Goal: Navigation & Orientation: Find specific page/section

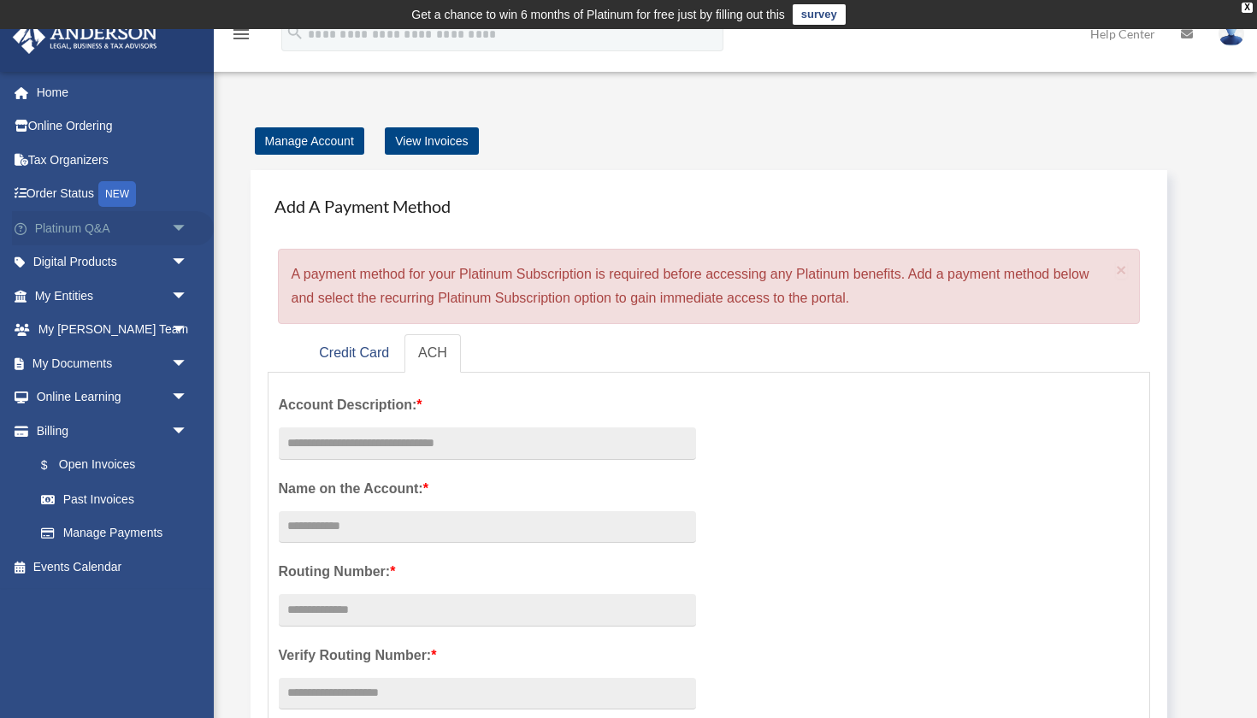
click at [176, 224] on span "arrow_drop_down" at bounding box center [188, 228] width 34 height 35
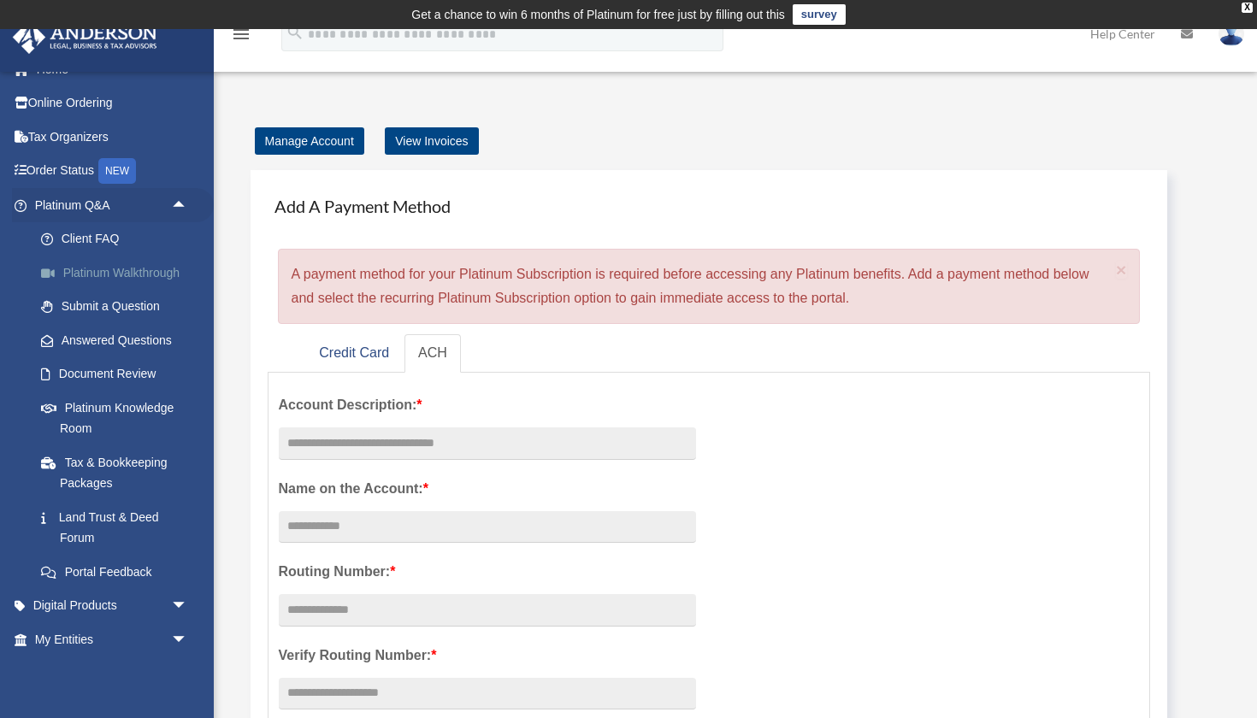
scroll to position [32, 0]
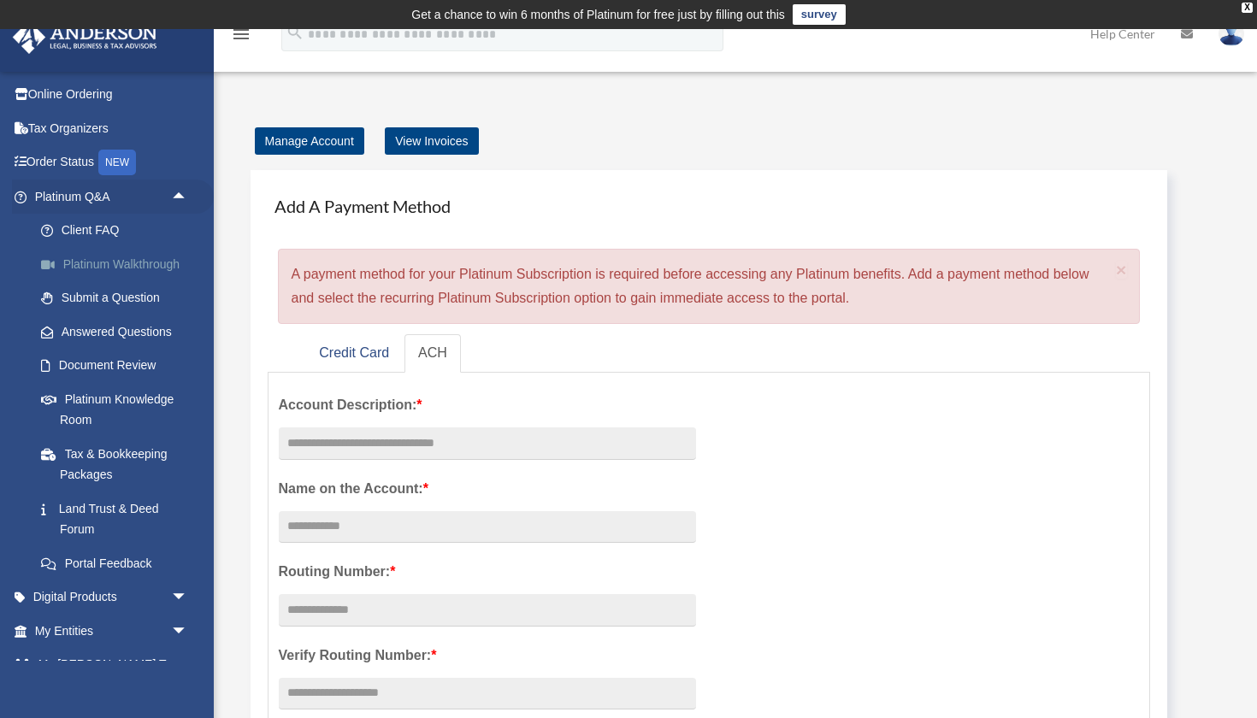
click at [130, 257] on link "Platinum Walkthrough" at bounding box center [119, 264] width 190 height 34
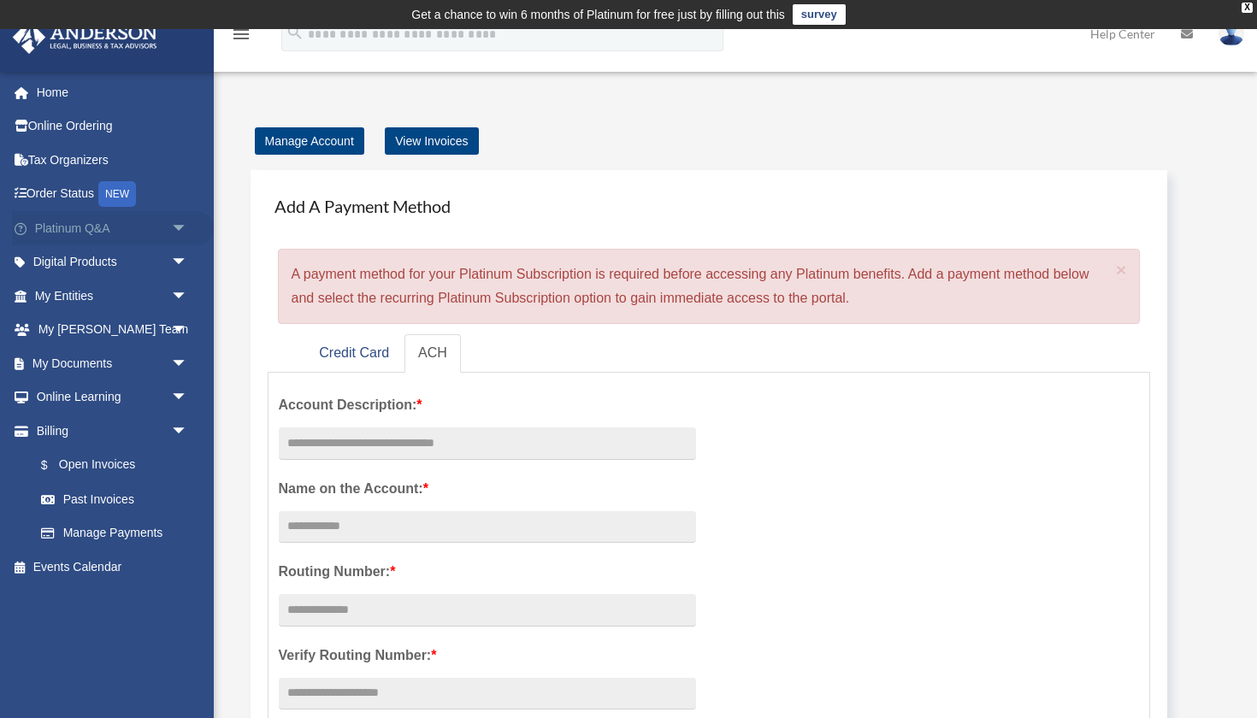
click at [172, 224] on span "arrow_drop_down" at bounding box center [188, 228] width 34 height 35
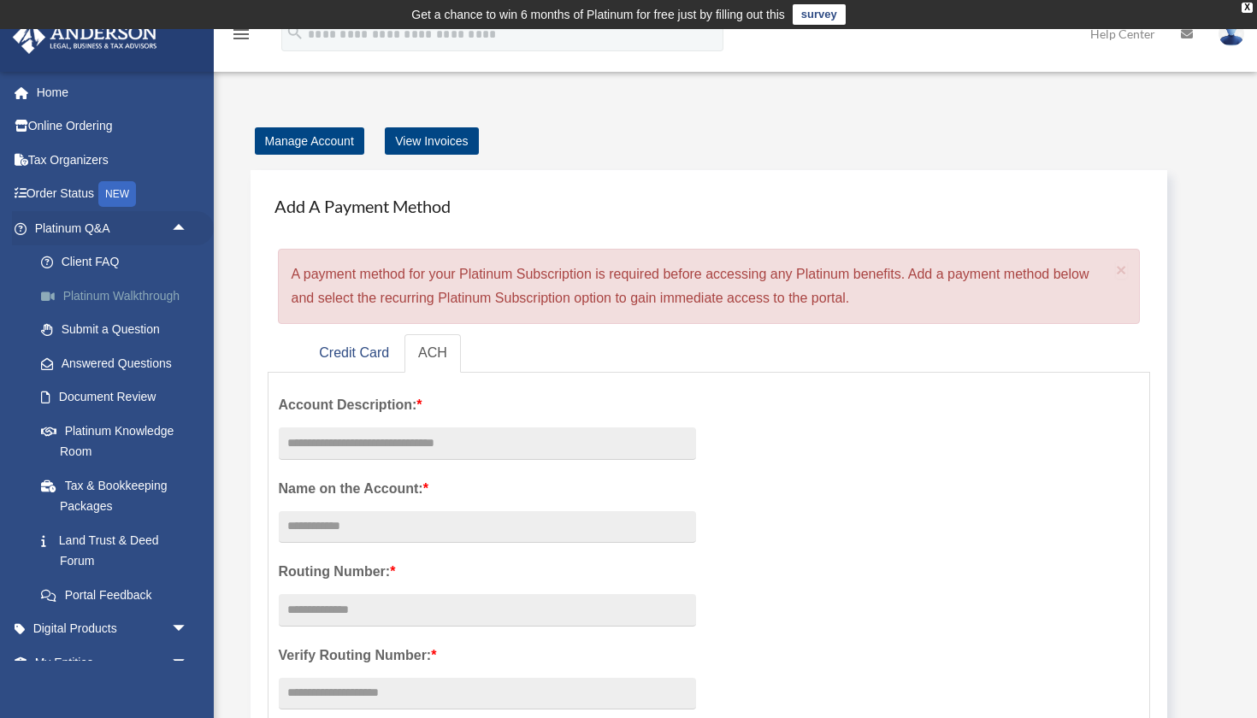
click at [131, 299] on link "Platinum Walkthrough" at bounding box center [119, 296] width 190 height 34
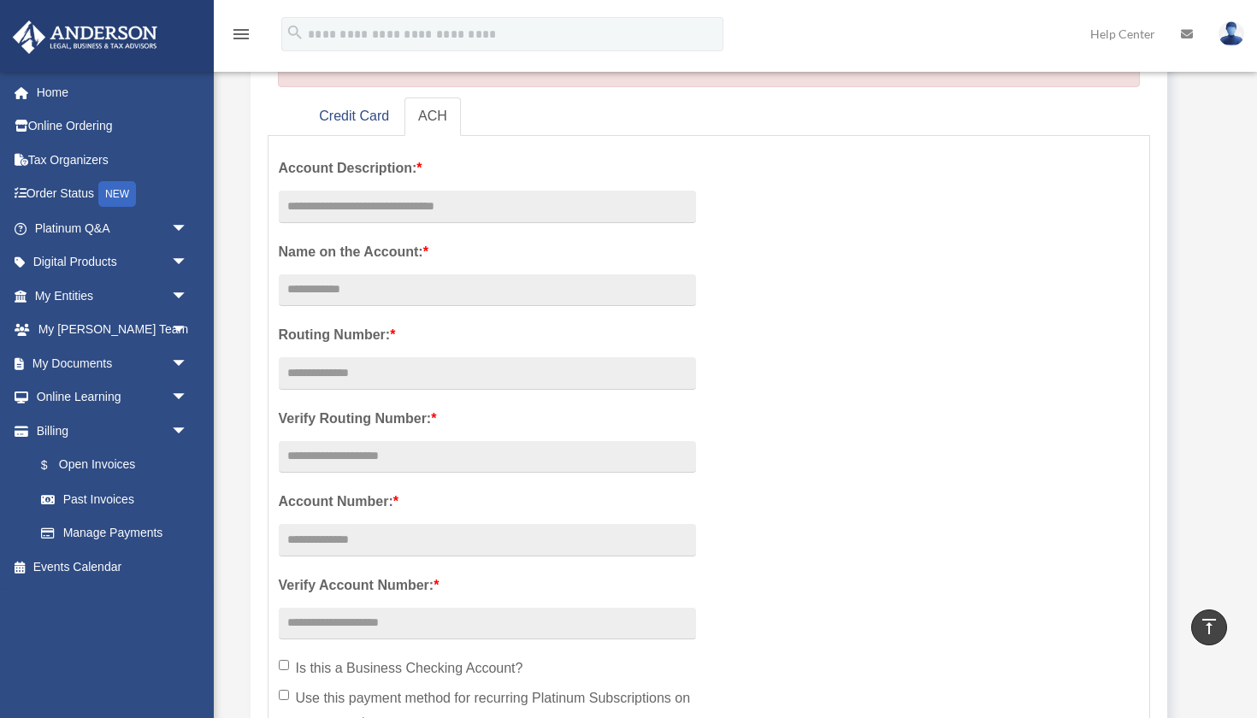
scroll to position [193, 0]
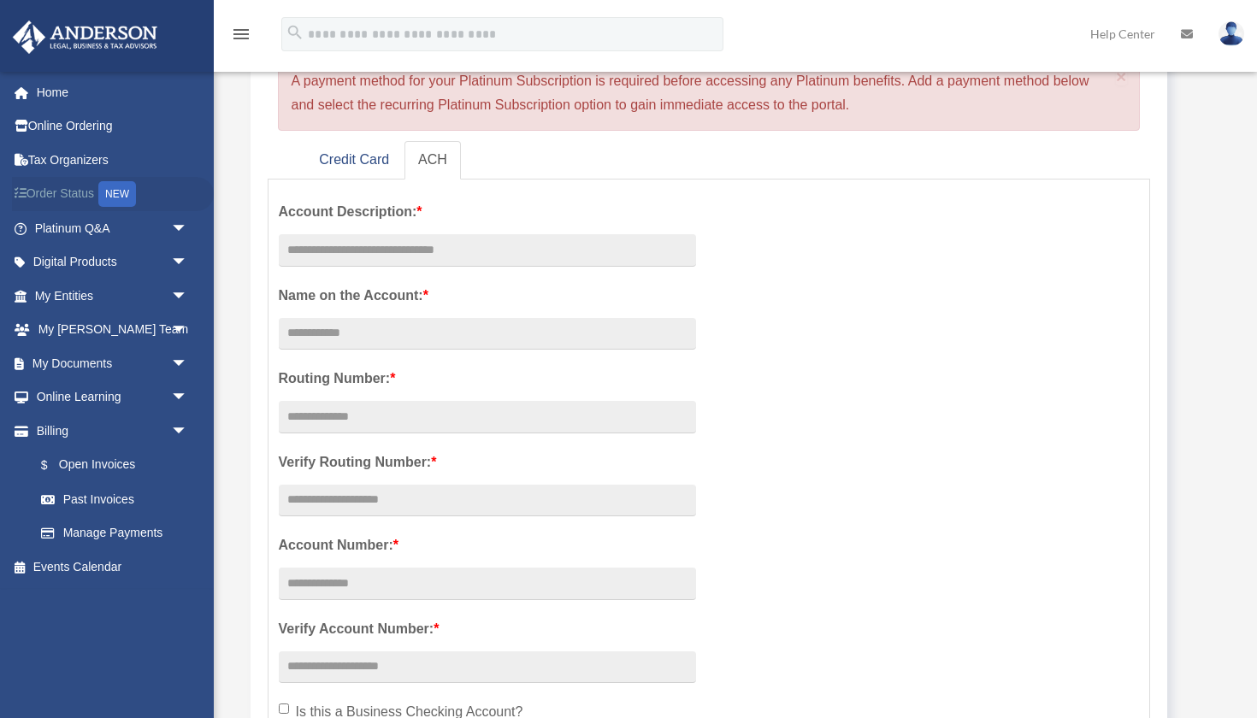
click at [183, 209] on link "Order Status NEW" at bounding box center [113, 194] width 202 height 35
click at [179, 226] on span "arrow_drop_down" at bounding box center [188, 228] width 34 height 35
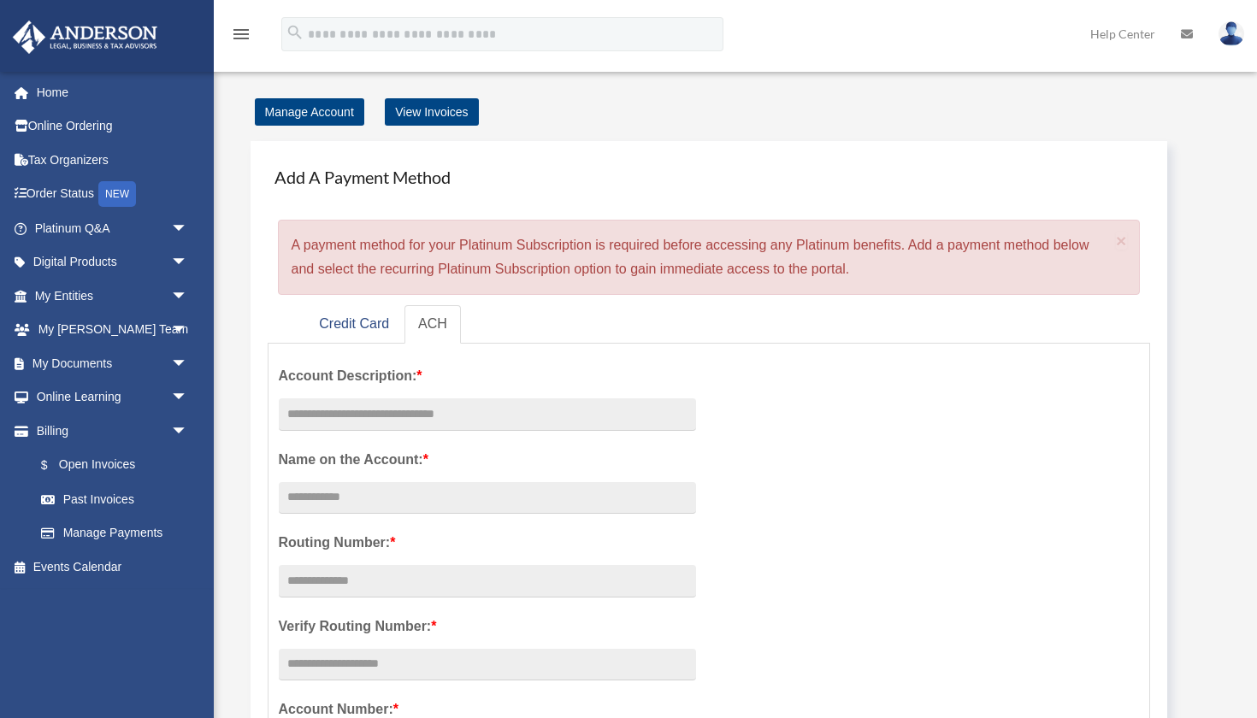
scroll to position [70, 0]
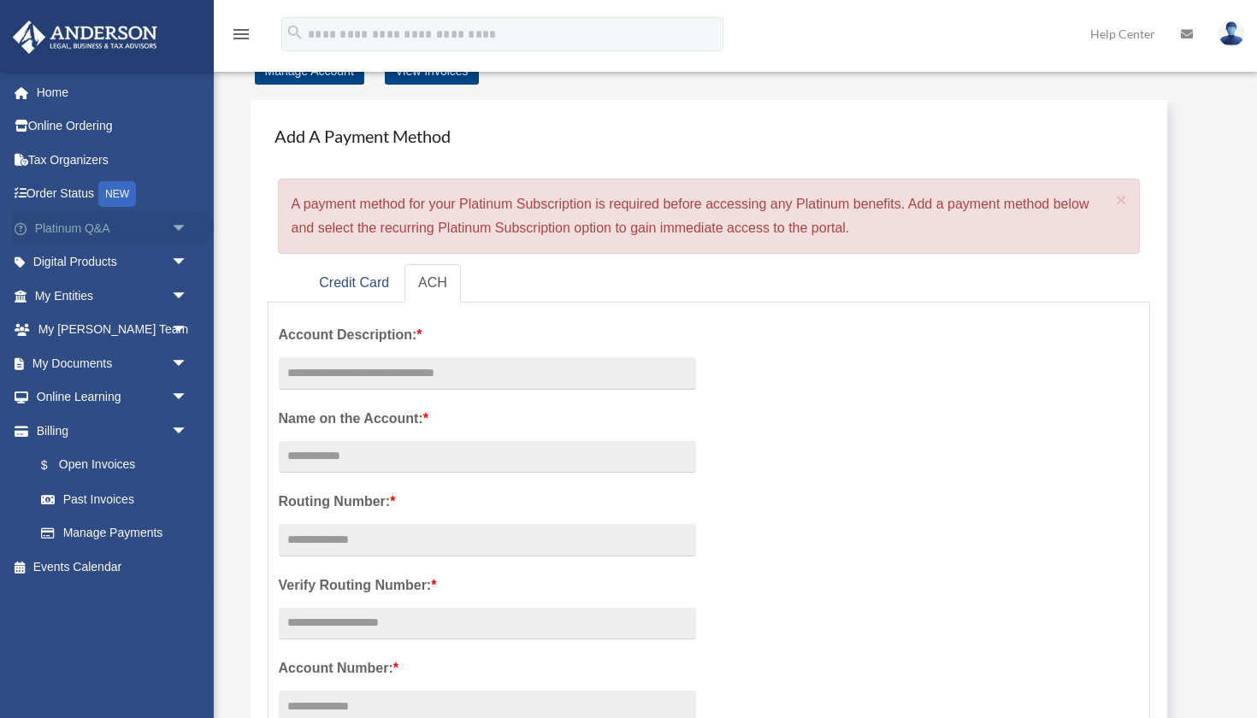
click at [180, 224] on span "arrow_drop_down" at bounding box center [188, 228] width 34 height 35
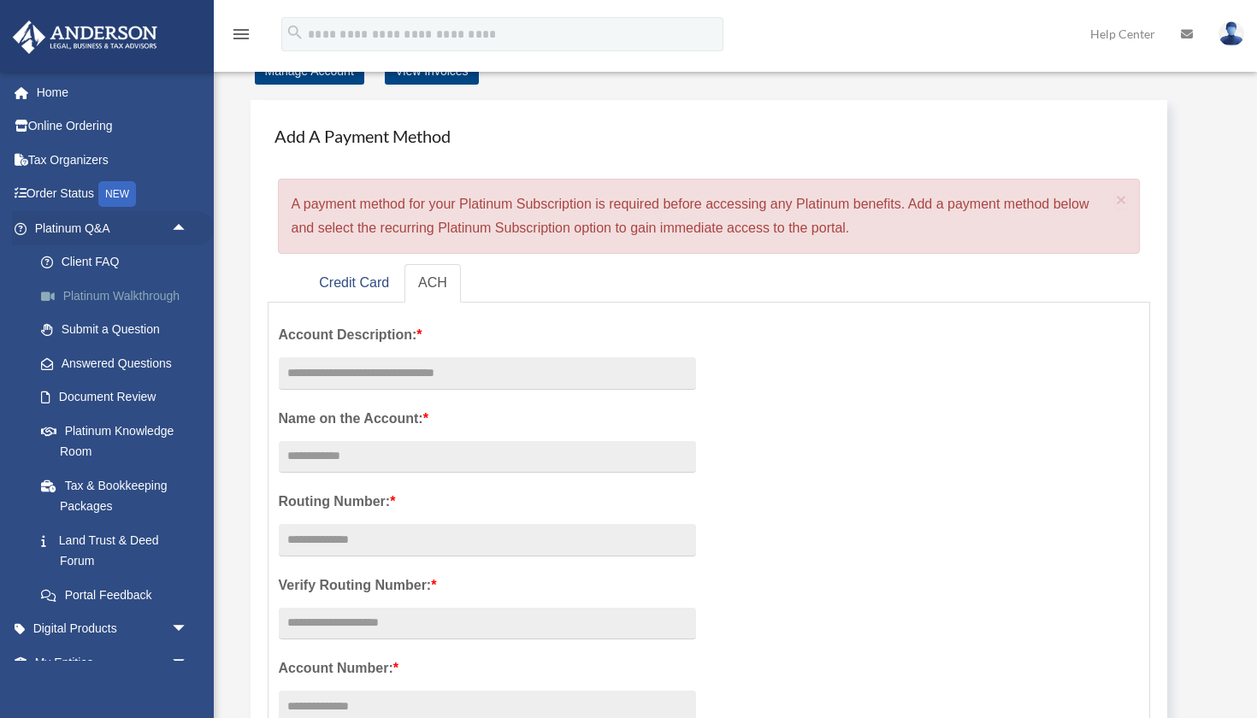
click at [144, 294] on link "Platinum Walkthrough" at bounding box center [119, 296] width 190 height 34
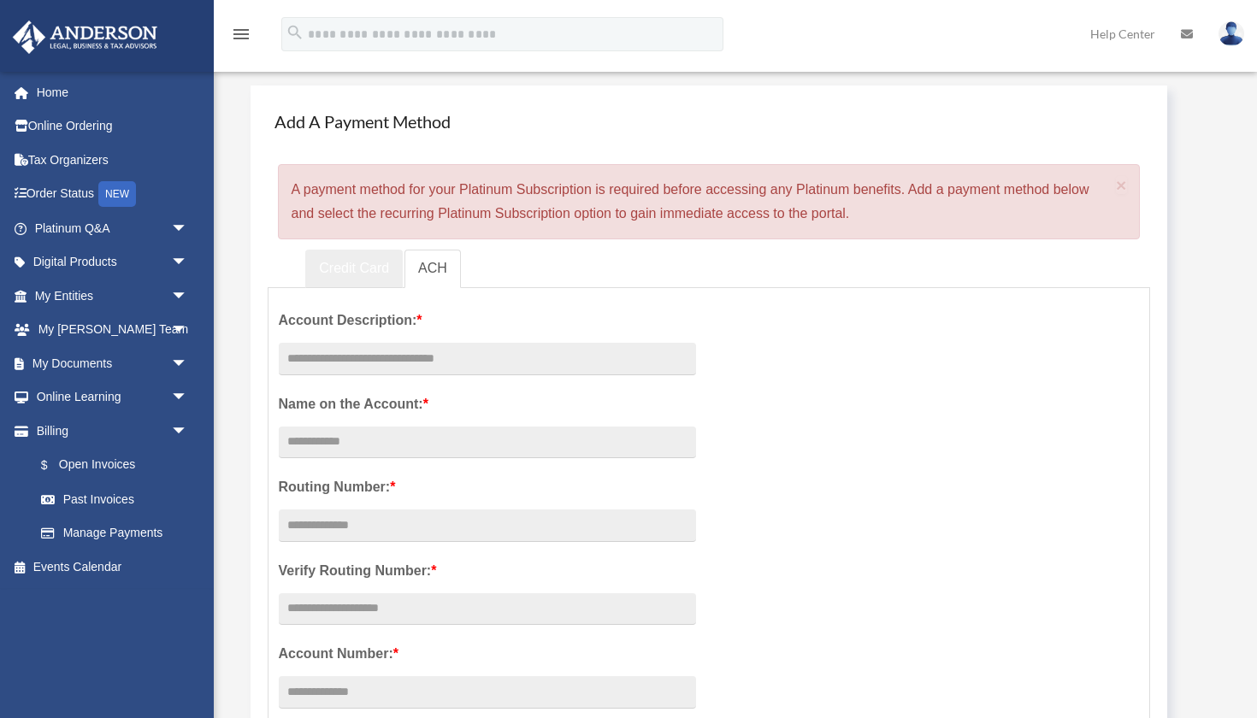
scroll to position [63, 0]
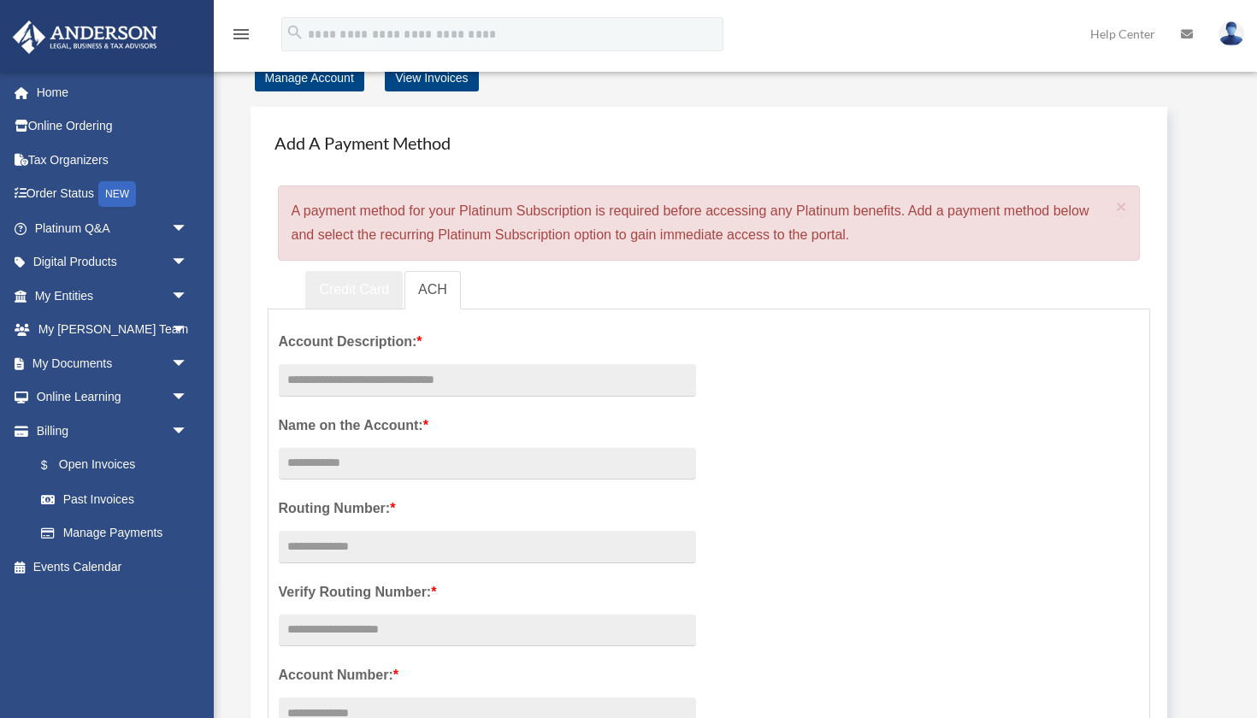
click at [365, 292] on link "Credit Card" at bounding box center [354, 290] width 98 height 38
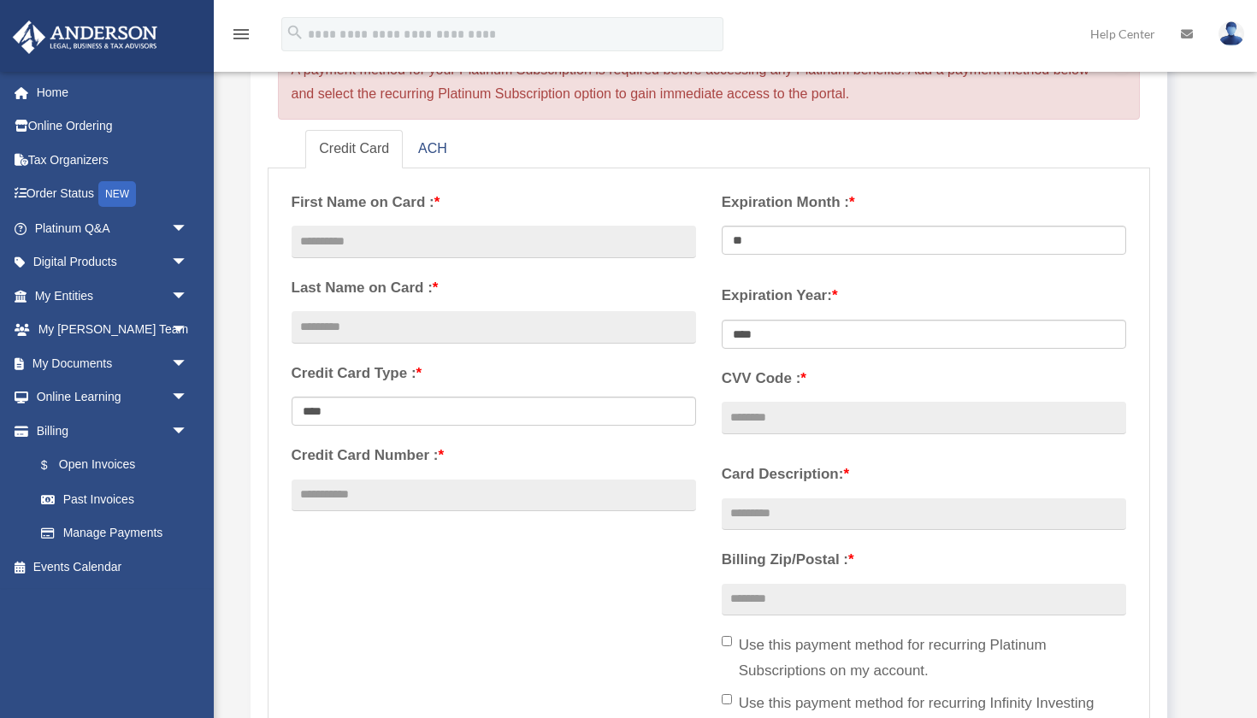
scroll to position [205, 0]
click at [348, 234] on input "text" at bounding box center [494, 241] width 405 height 33
click at [40, 93] on link "Home" at bounding box center [113, 92] width 202 height 34
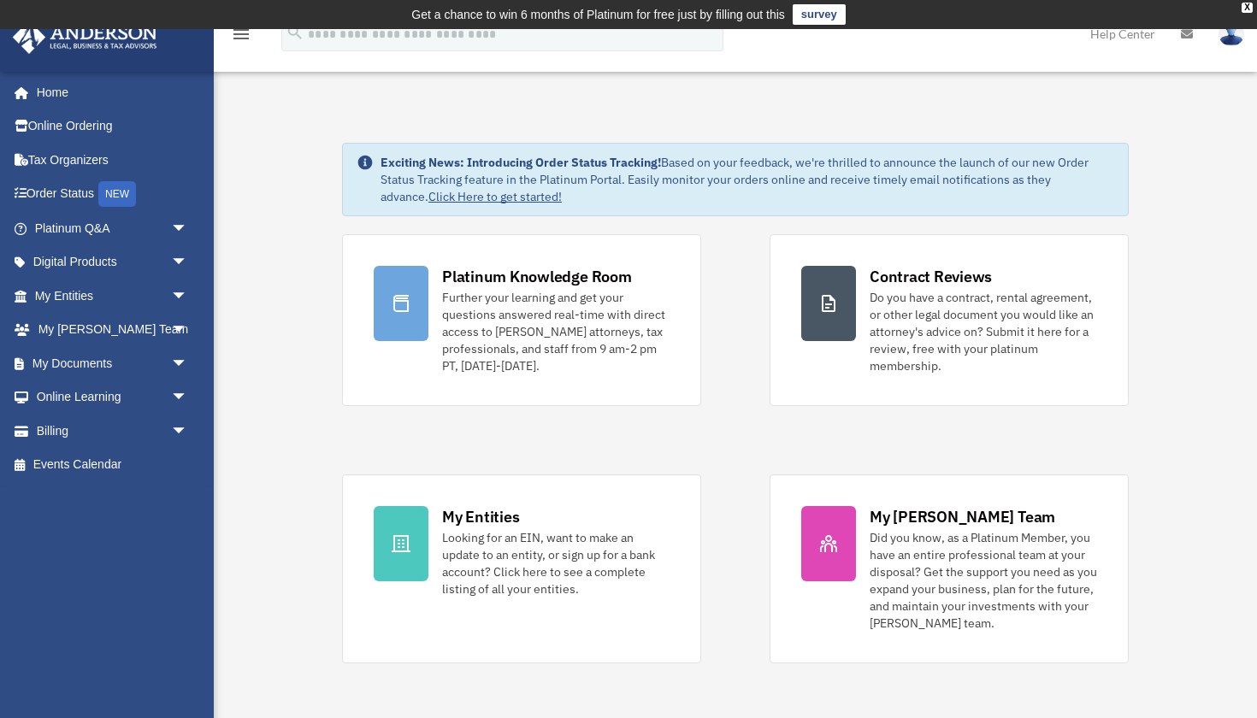
click at [1232, 40] on img at bounding box center [1232, 33] width 26 height 25
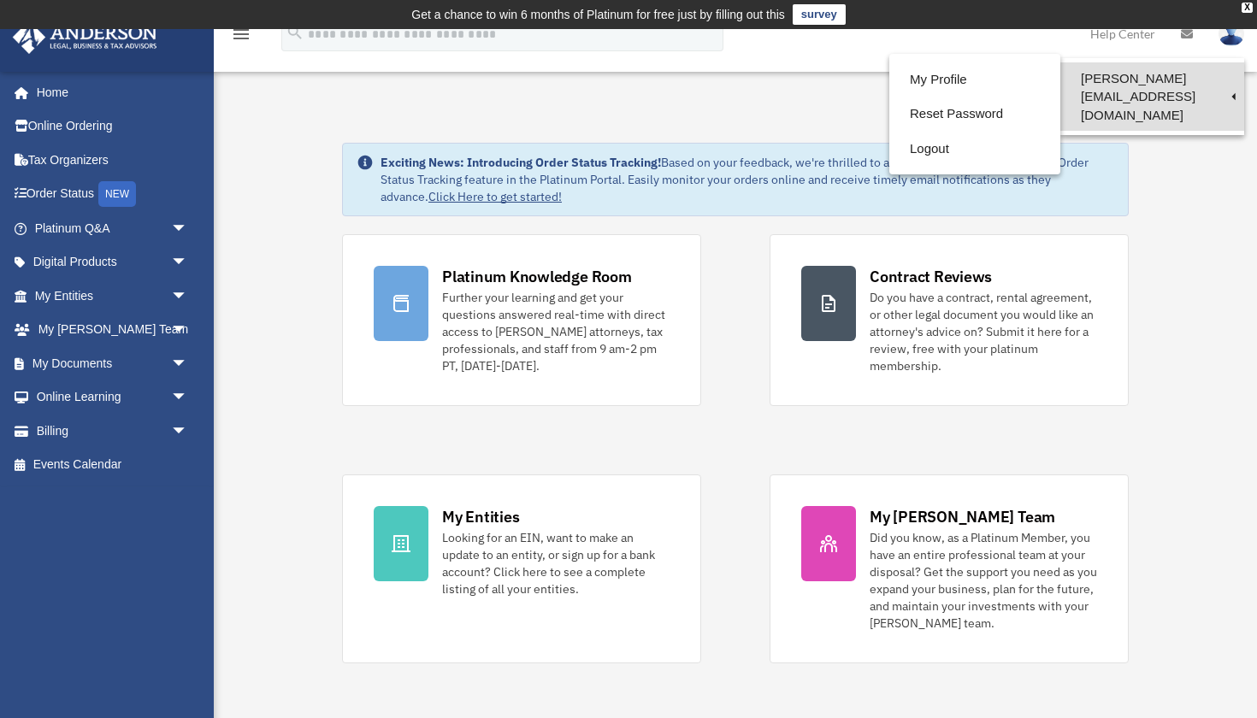
click at [1201, 81] on link "[PERSON_NAME][EMAIL_ADDRESS][DOMAIN_NAME]" at bounding box center [1153, 96] width 184 height 68
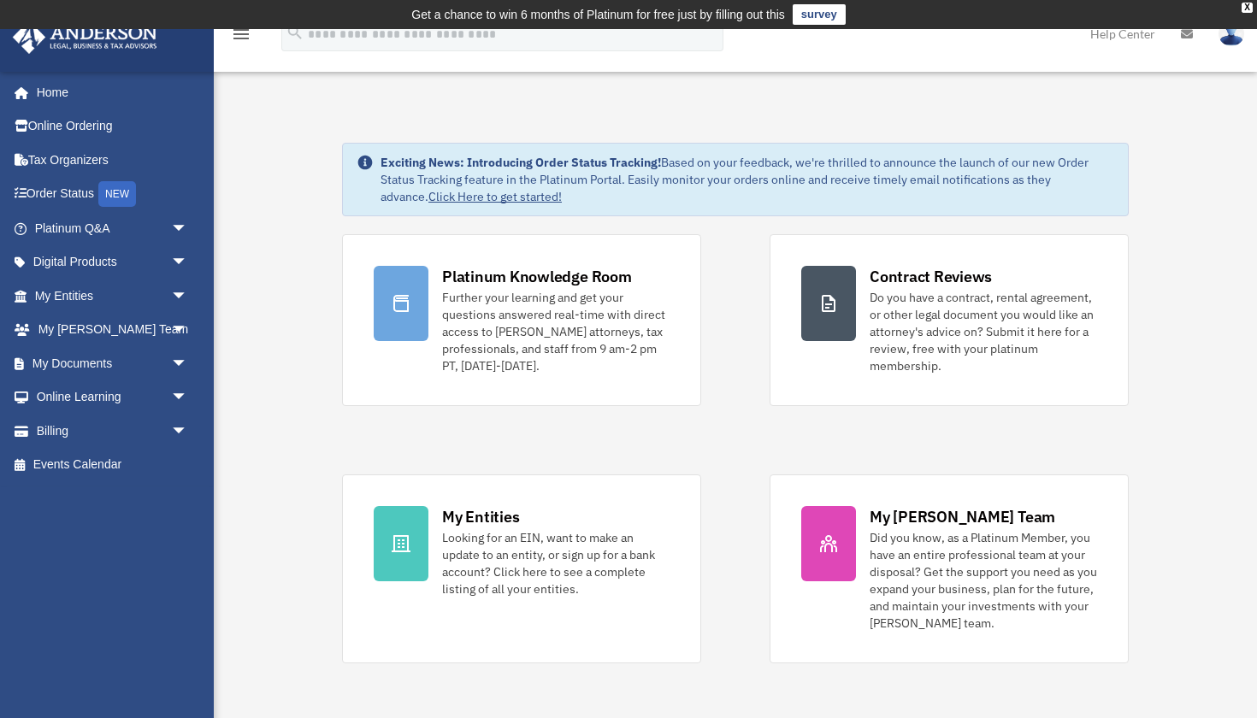
click at [1235, 35] on img at bounding box center [1232, 33] width 26 height 25
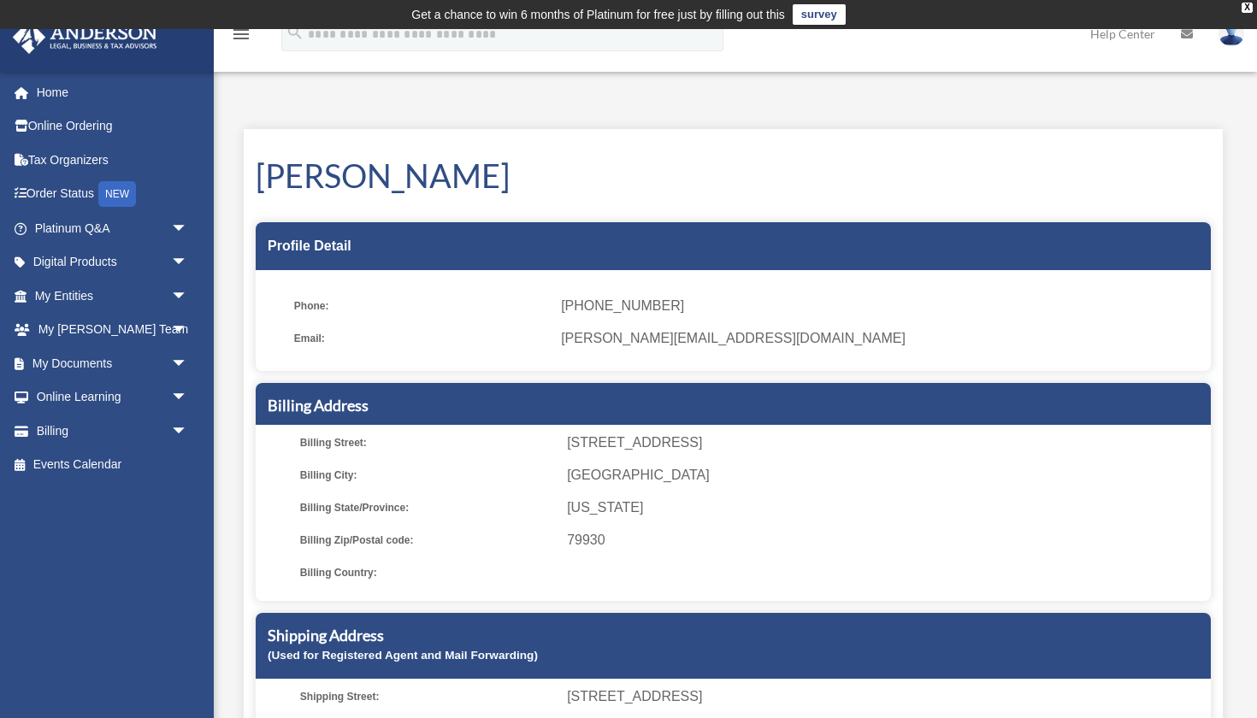
click at [1226, 39] on img at bounding box center [1232, 33] width 26 height 25
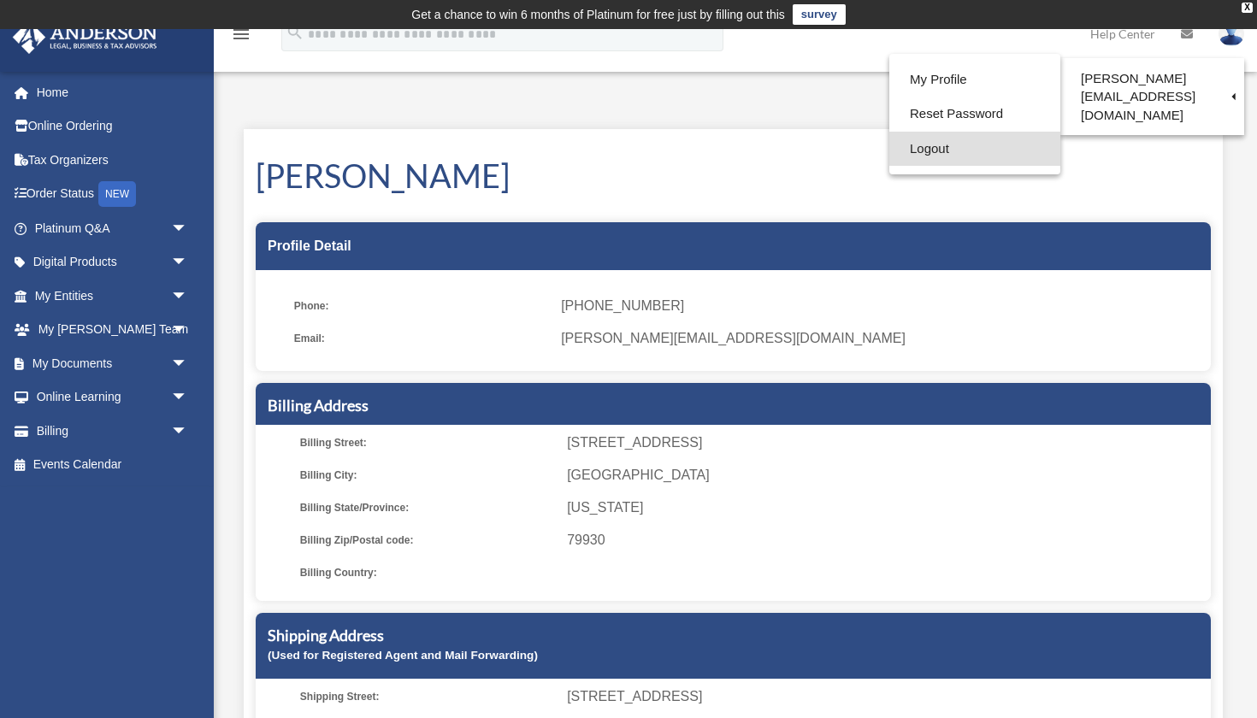
click at [931, 149] on link "Logout" at bounding box center [975, 149] width 171 height 35
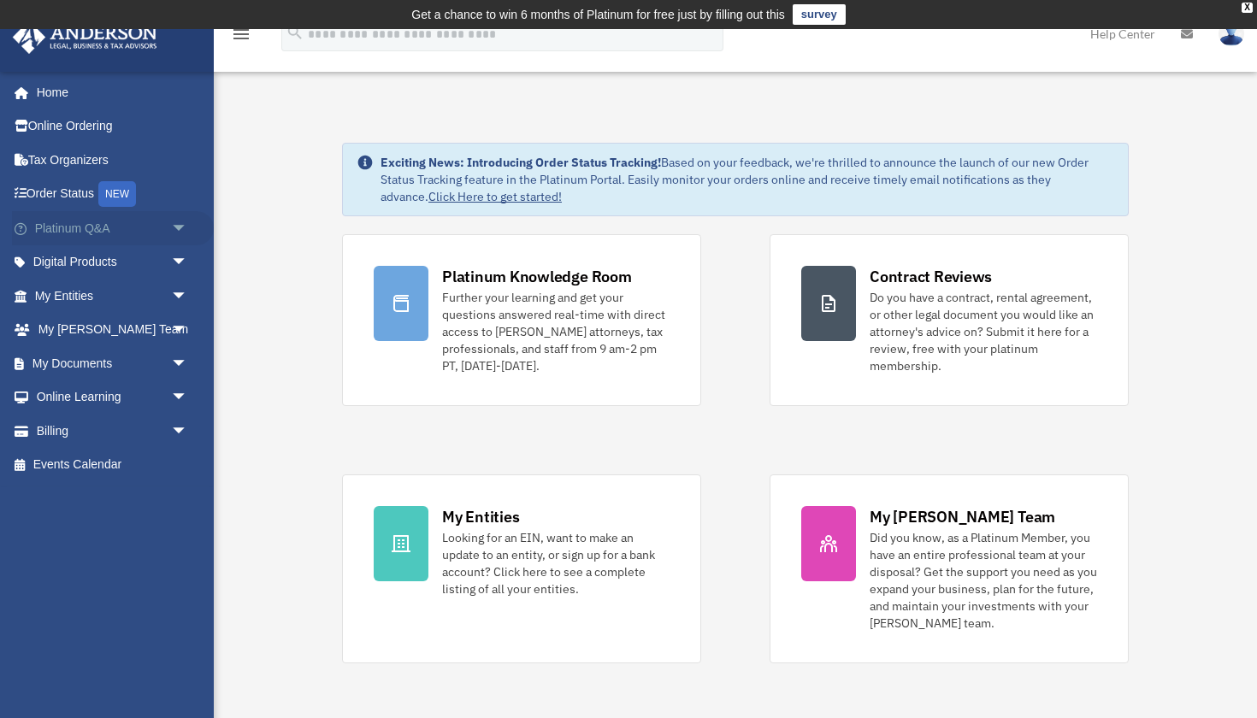
click at [175, 221] on span "arrow_drop_down" at bounding box center [188, 228] width 34 height 35
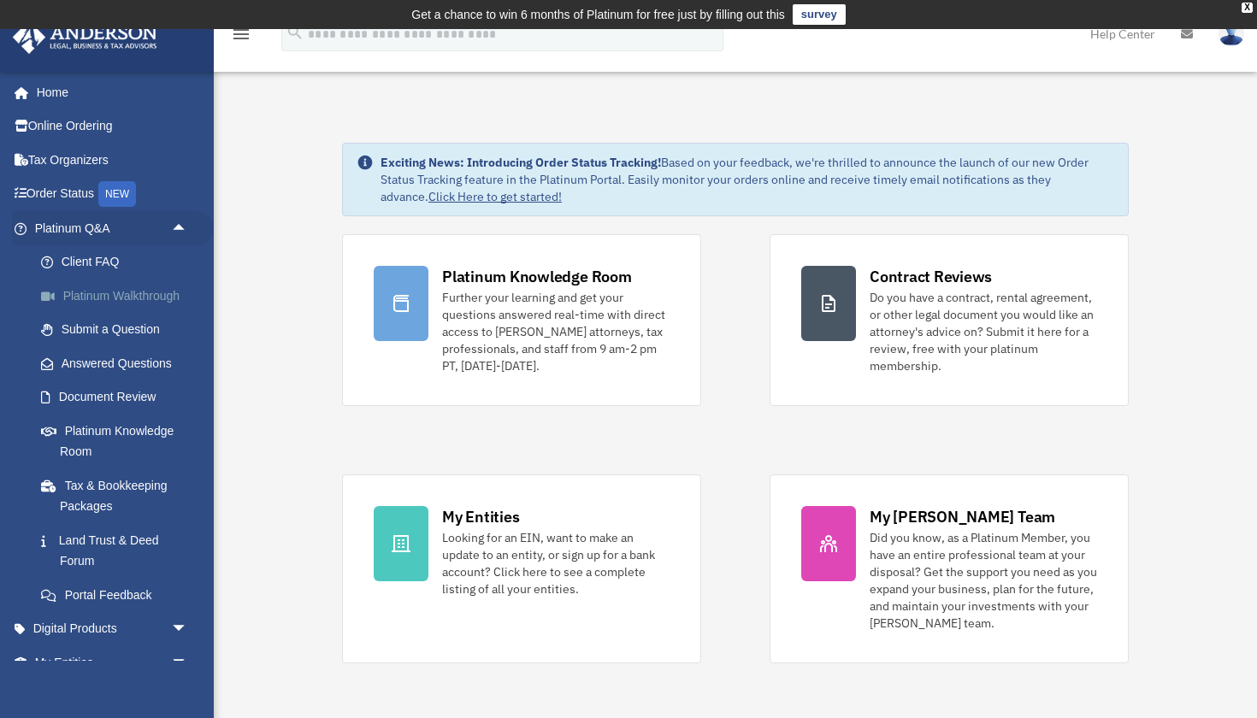
click at [162, 297] on link "Platinum Walkthrough" at bounding box center [119, 296] width 190 height 34
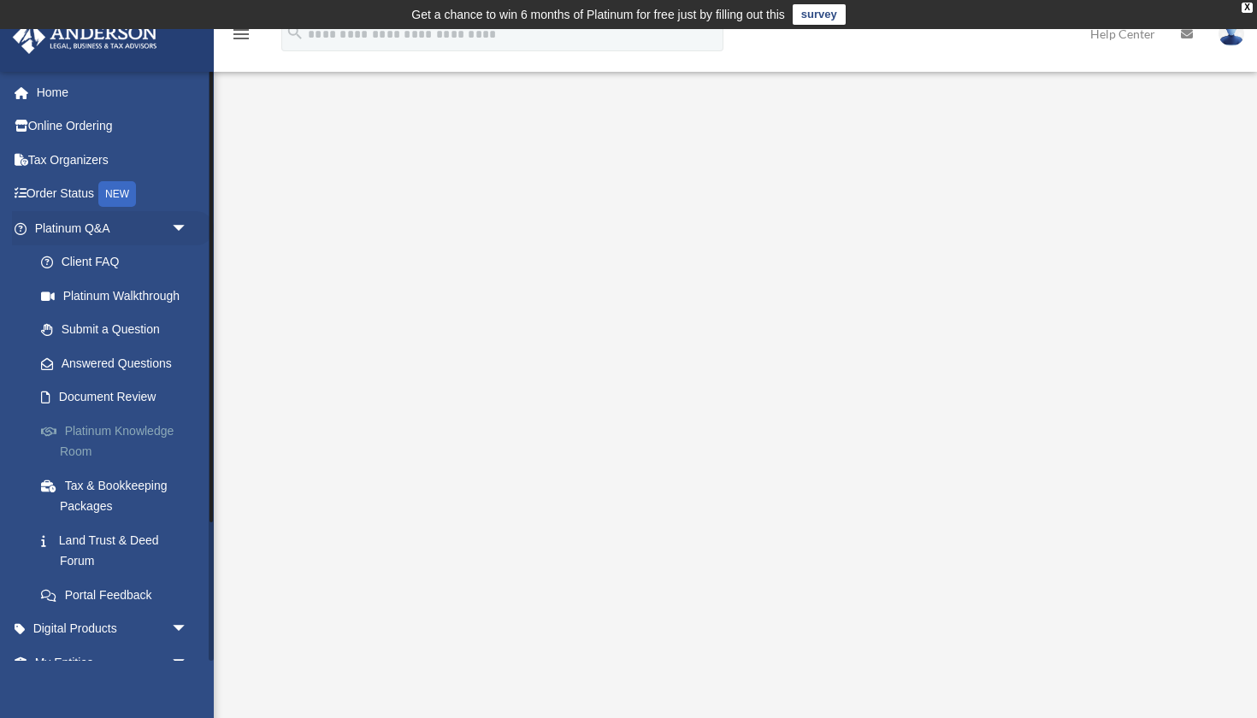
click at [115, 427] on link "Platinum Knowledge Room" at bounding box center [119, 441] width 190 height 55
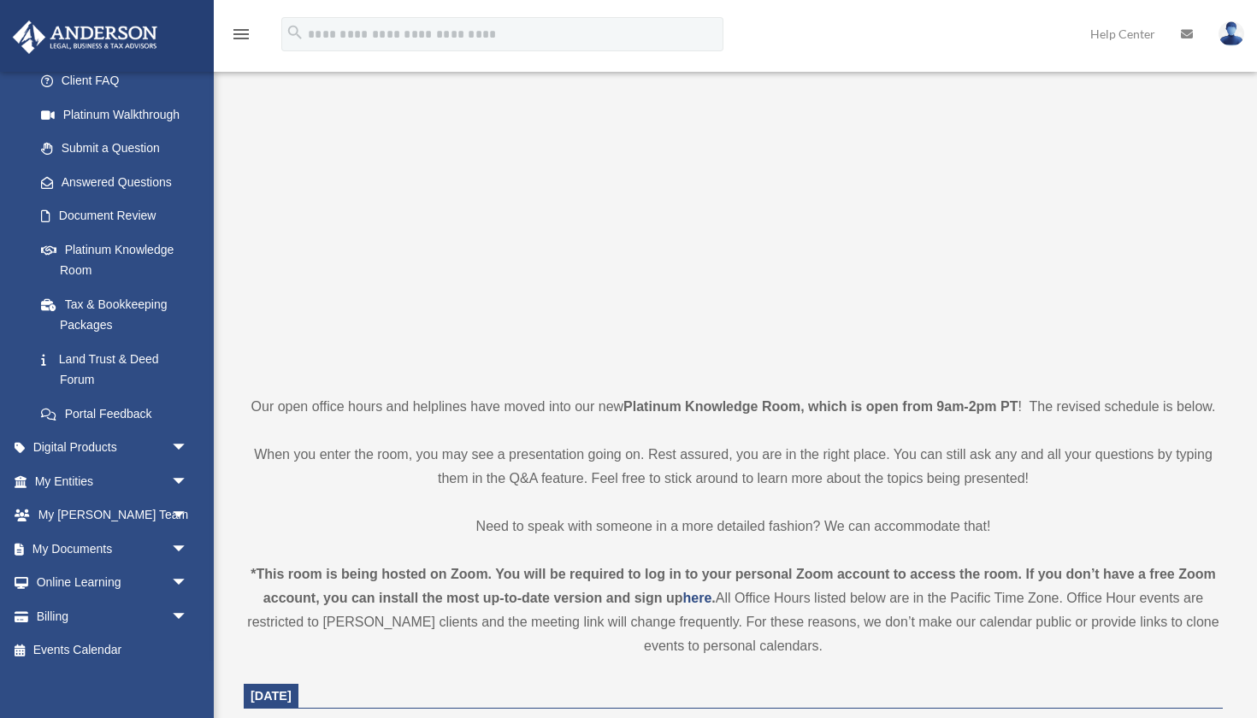
scroll to position [223, 0]
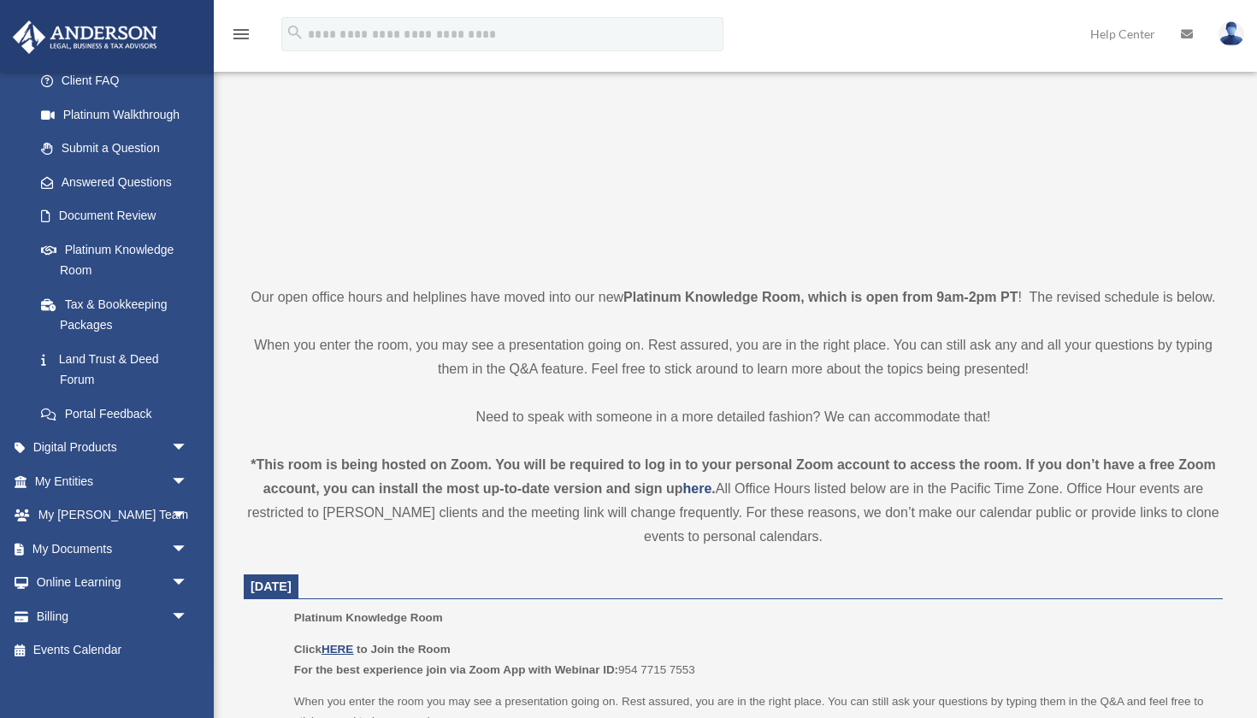
drag, startPoint x: 507, startPoint y: 62, endPoint x: 960, endPoint y: 387, distance: 557.1
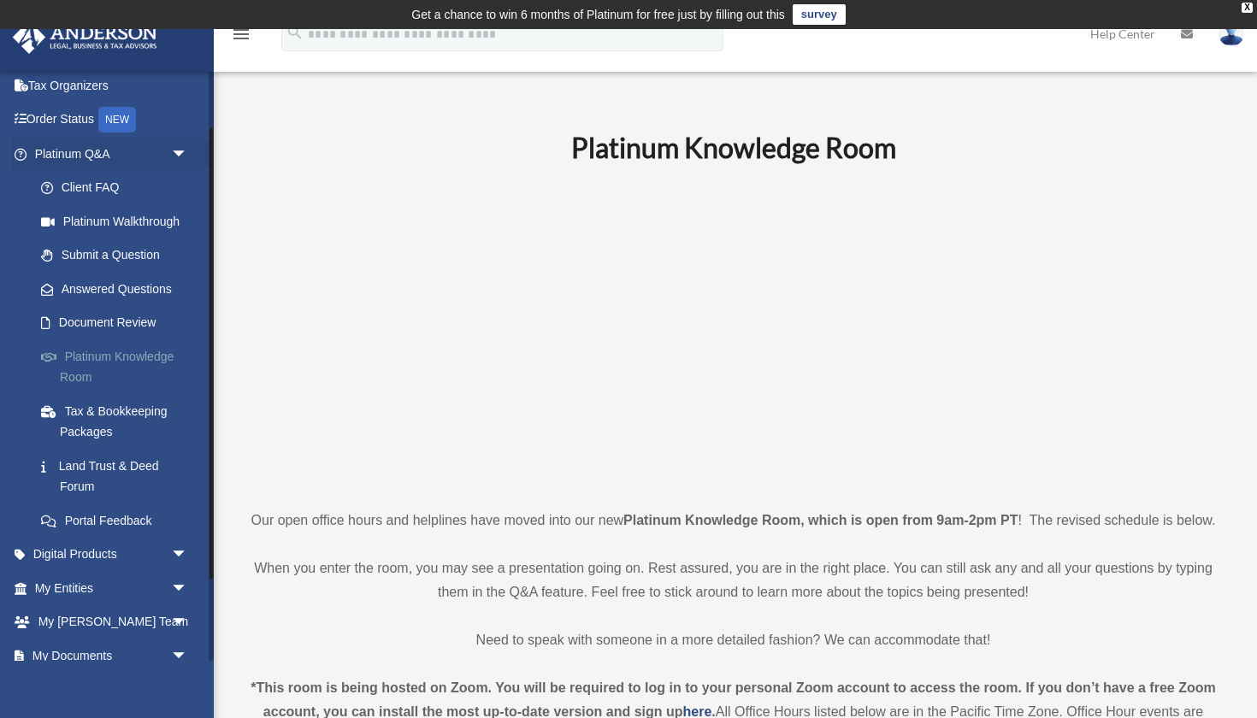
scroll to position [100, 0]
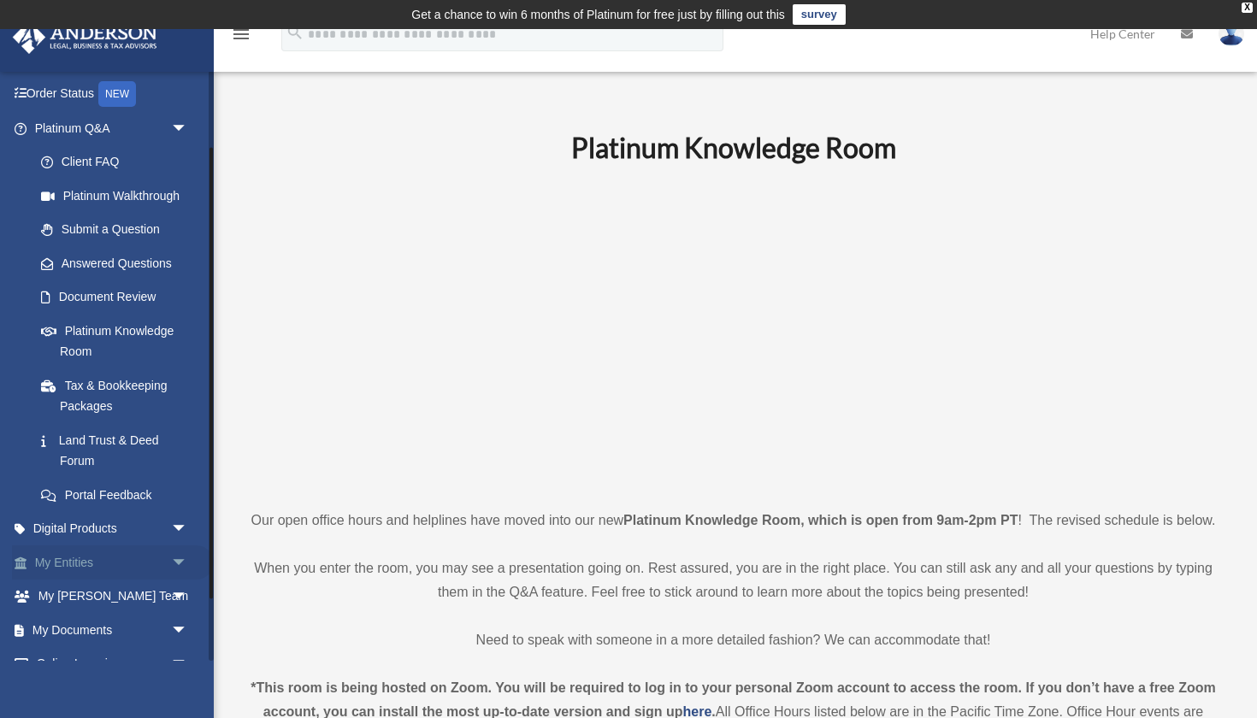
click at [178, 550] on span "arrow_drop_down" at bounding box center [188, 563] width 34 height 35
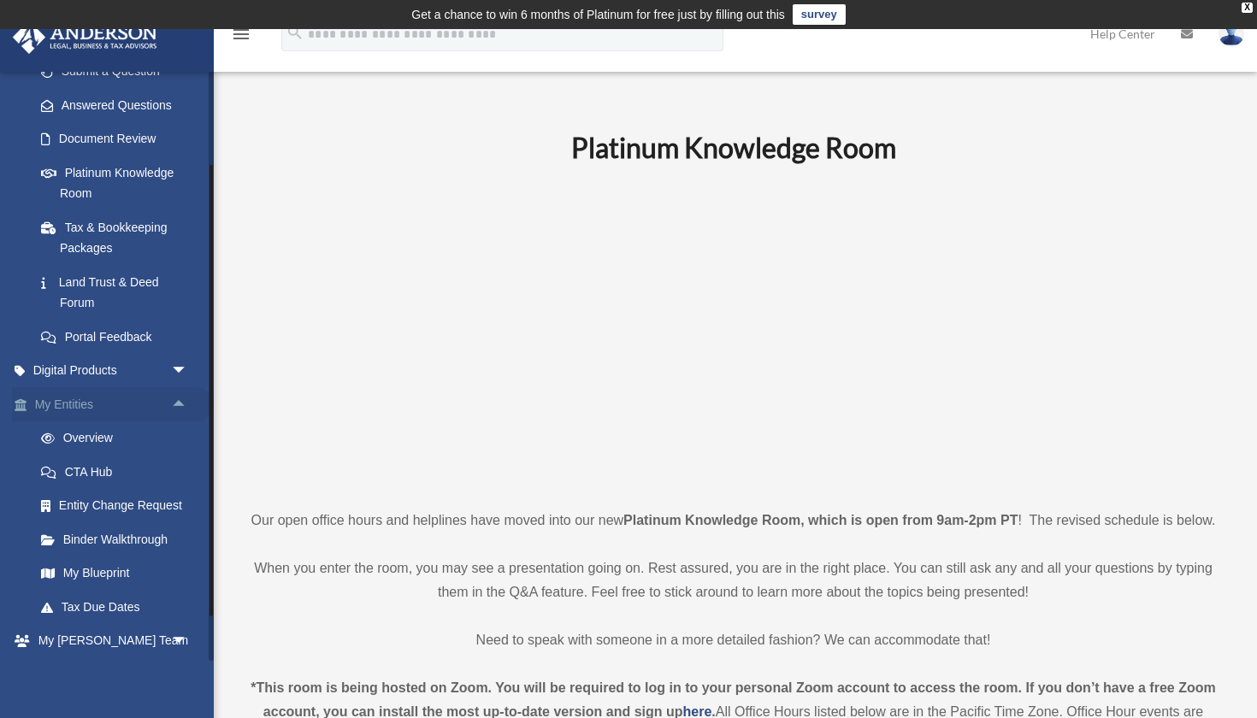
scroll to position [279, 0]
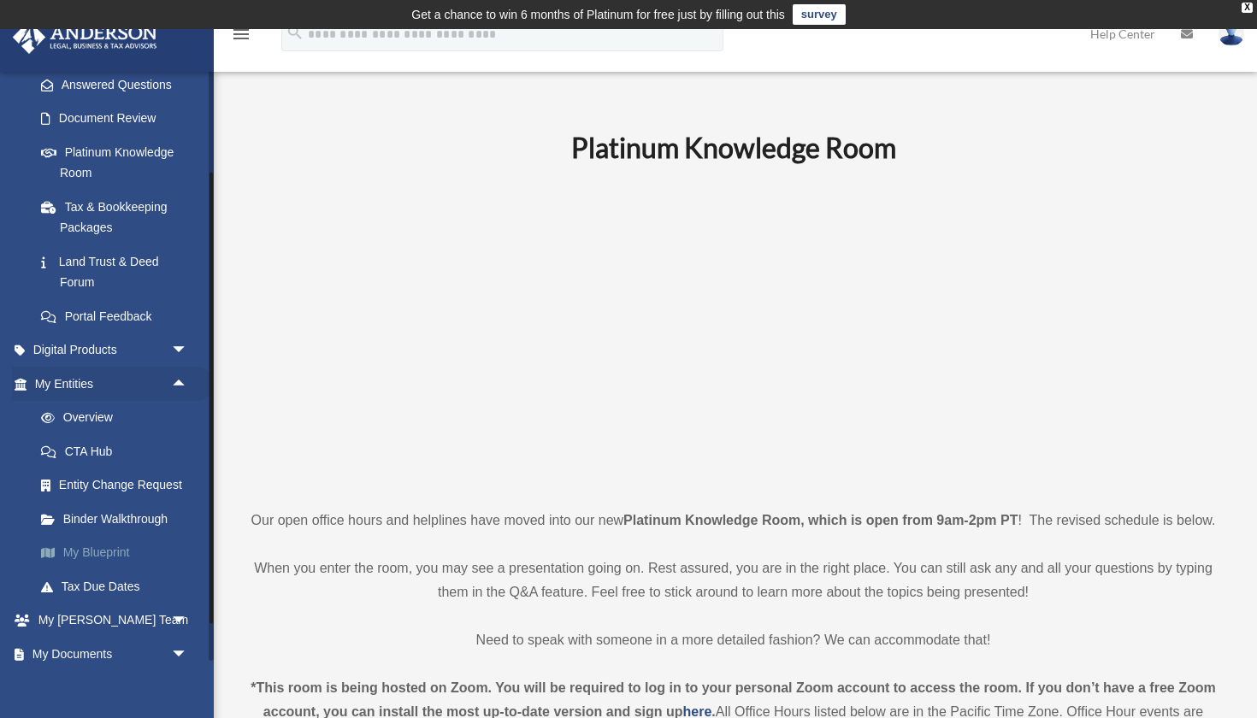
click at [122, 546] on link "My Blueprint" at bounding box center [119, 553] width 190 height 34
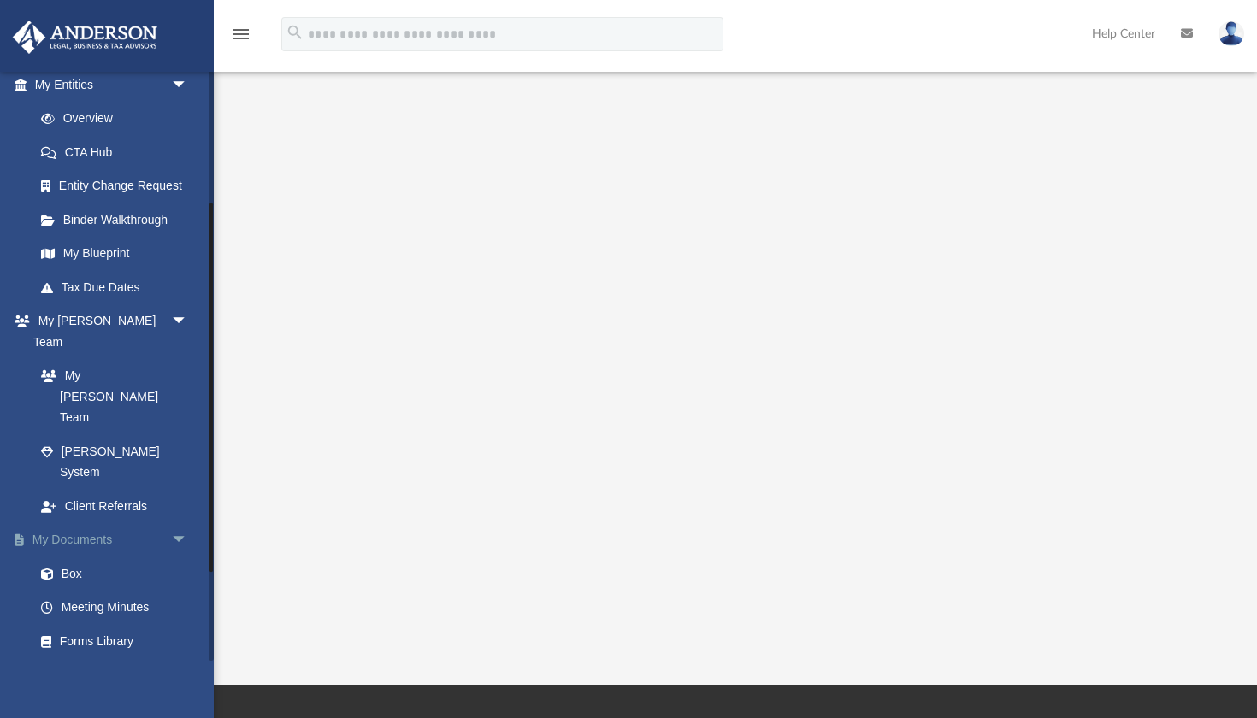
scroll to position [216, 0]
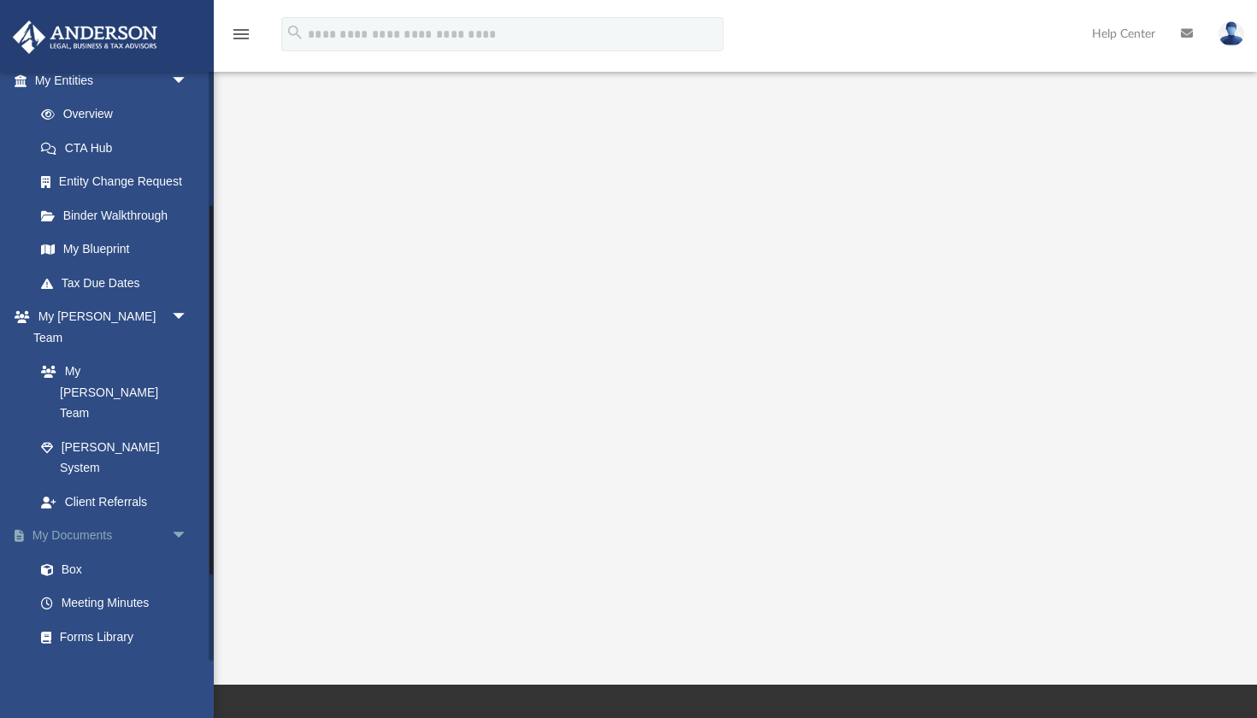
click at [187, 519] on span "arrow_drop_down" at bounding box center [188, 536] width 34 height 35
click at [187, 519] on span "arrow_drop_up" at bounding box center [188, 536] width 34 height 35
click at [83, 553] on link "Box" at bounding box center [119, 570] width 190 height 34
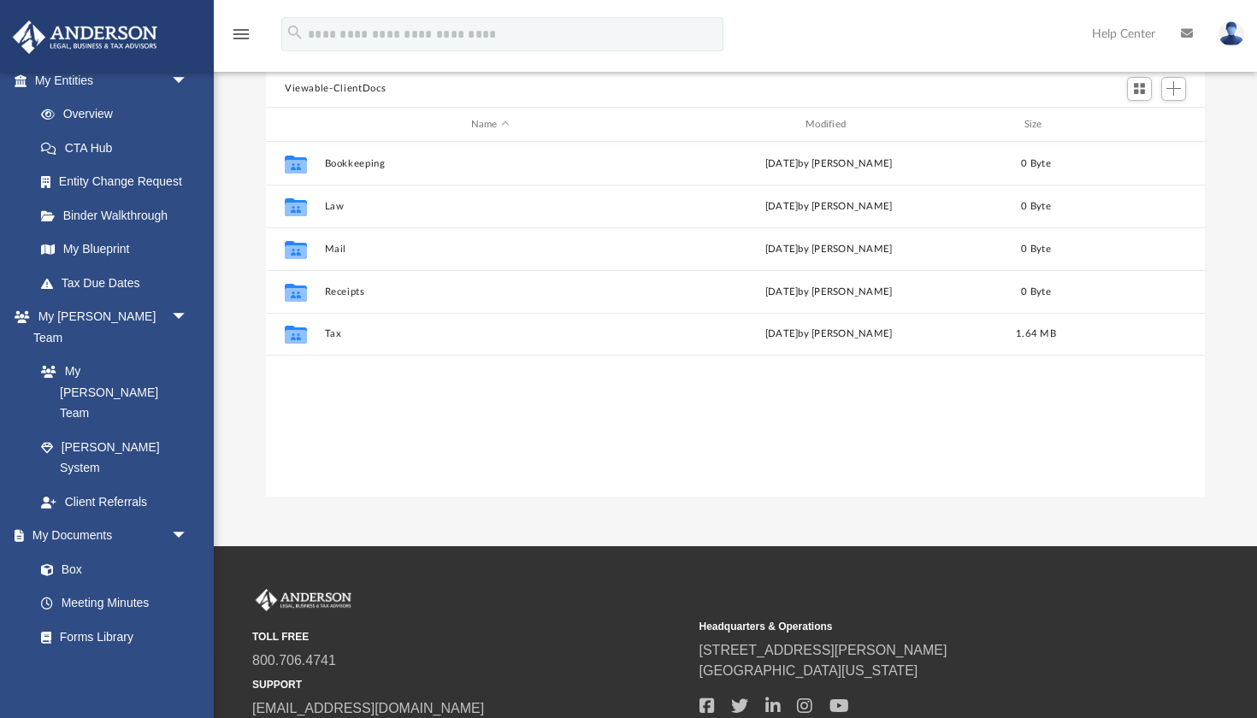
scroll to position [389, 939]
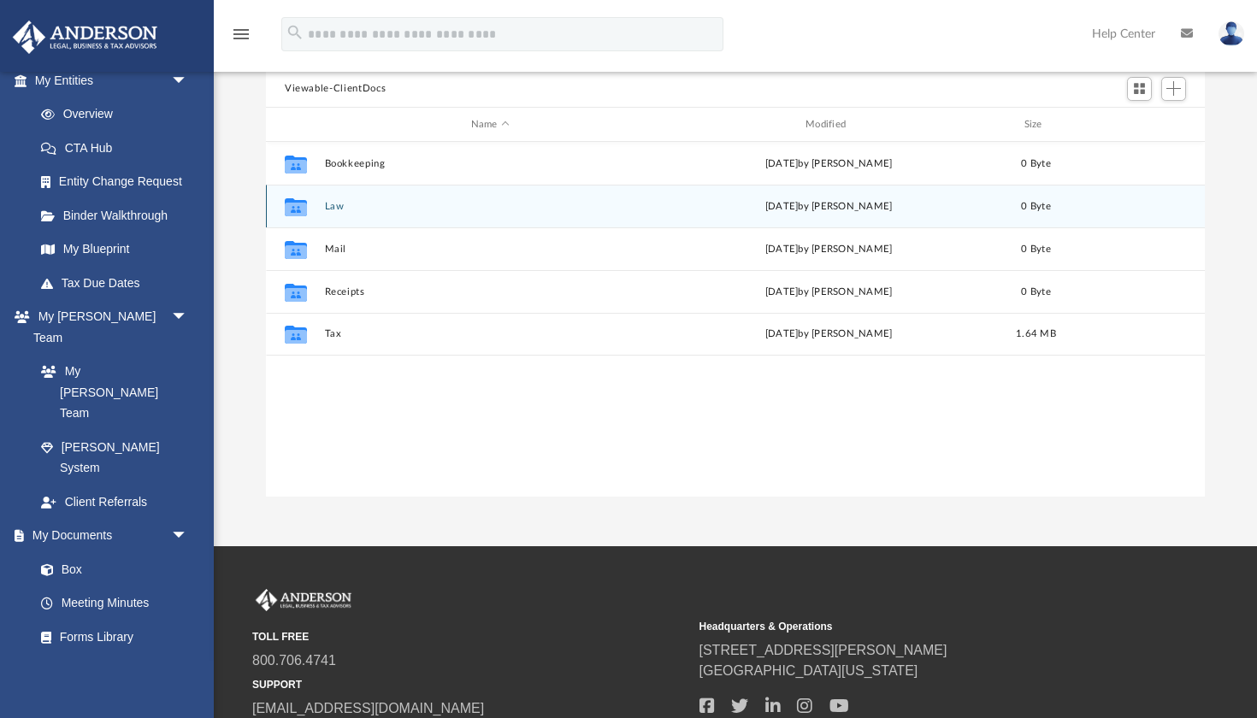
click at [355, 212] on div "Collaborated Folder Law [DATE] by [PERSON_NAME] 0 Byte" at bounding box center [735, 206] width 939 height 43
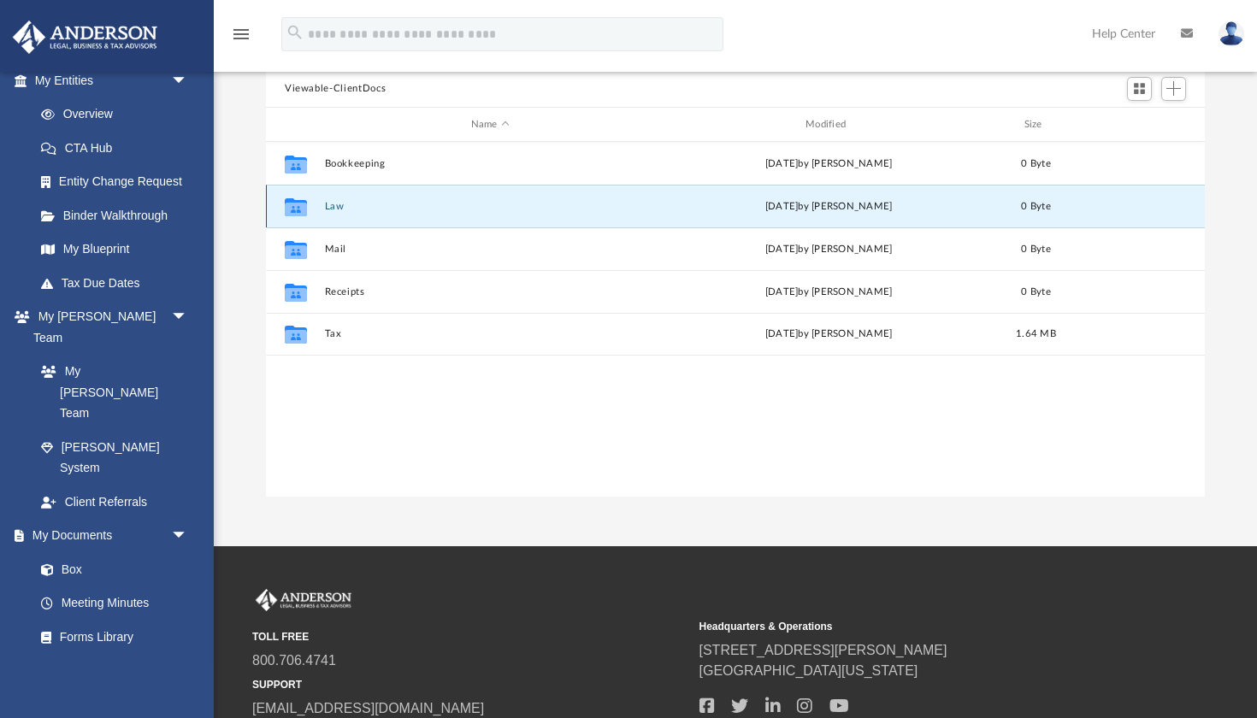
click at [355, 212] on div "Collaborated Folder Law [DATE] by [PERSON_NAME] 0 Byte" at bounding box center [735, 206] width 939 height 43
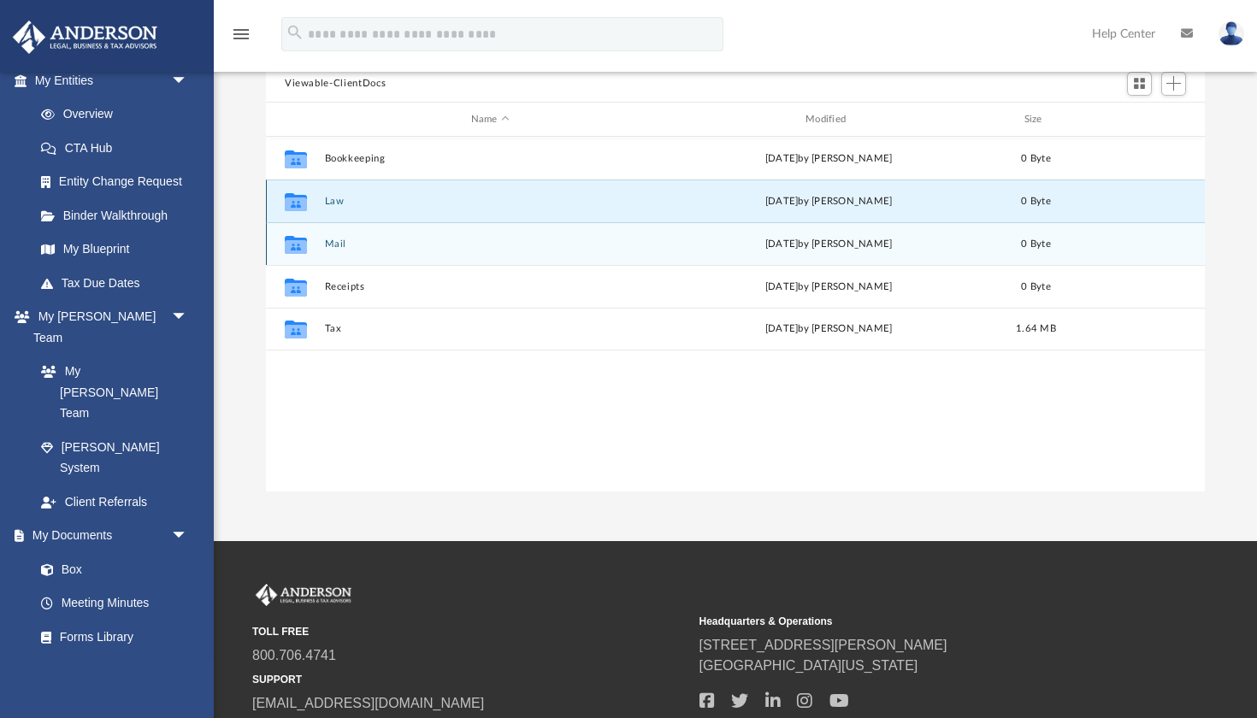
scroll to position [181, 0]
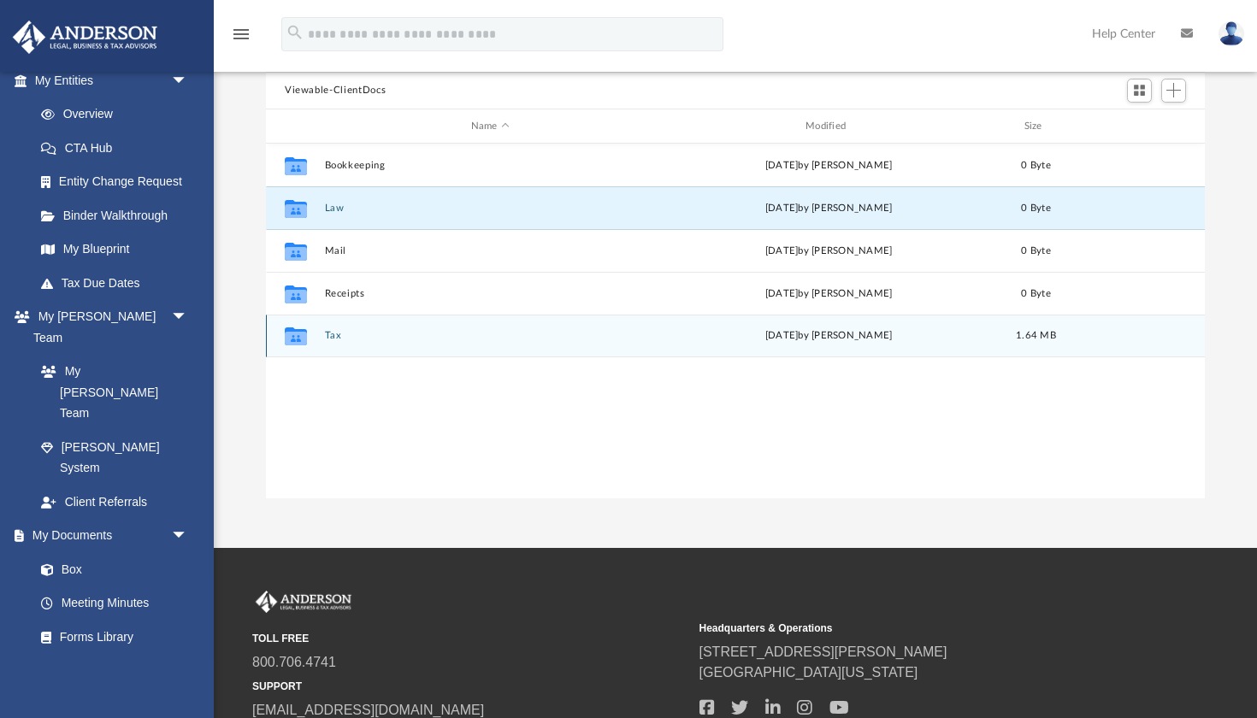
click at [331, 340] on button "Tax" at bounding box center [490, 336] width 331 height 11
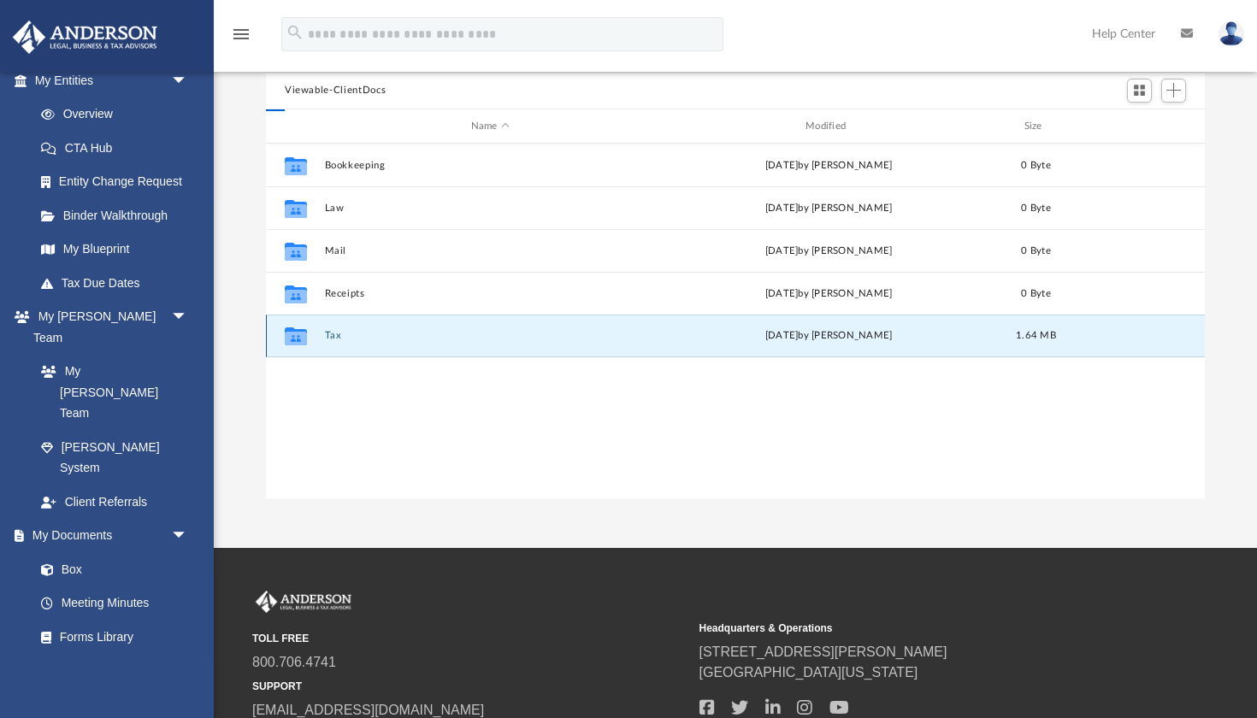
click at [331, 340] on button "Tax" at bounding box center [490, 336] width 331 height 11
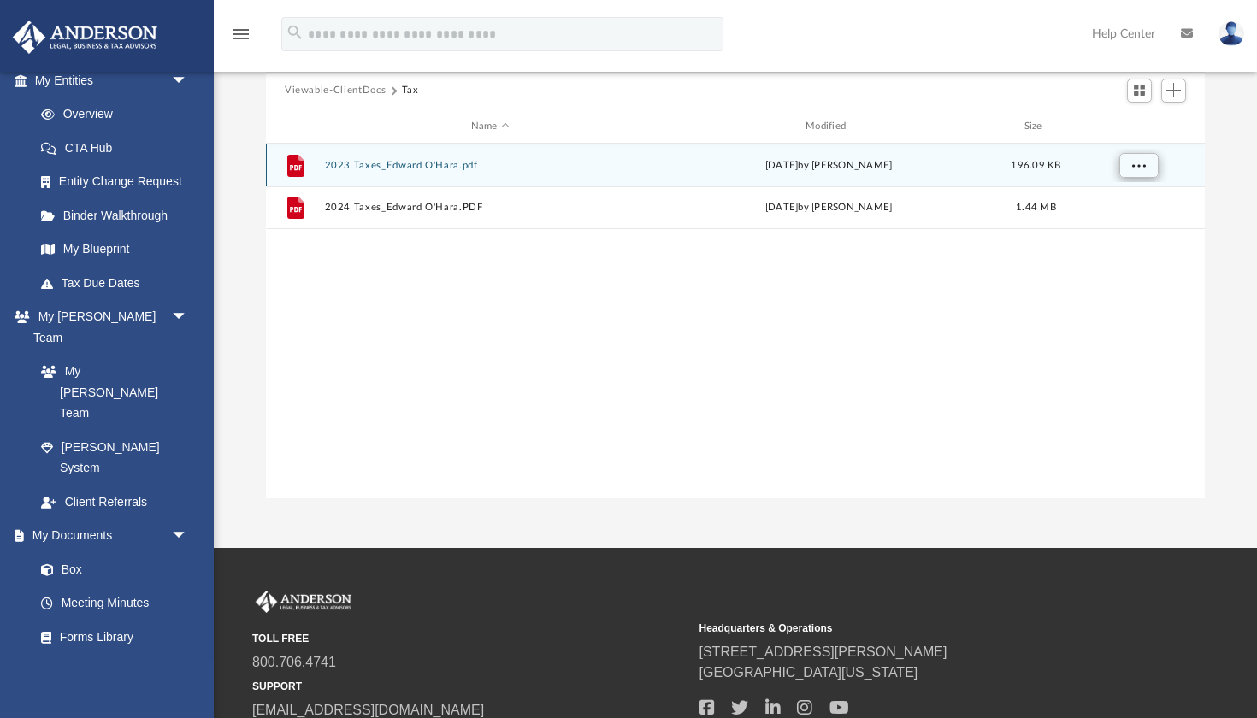
click at [1134, 170] on span "More options" at bounding box center [1139, 165] width 14 height 9
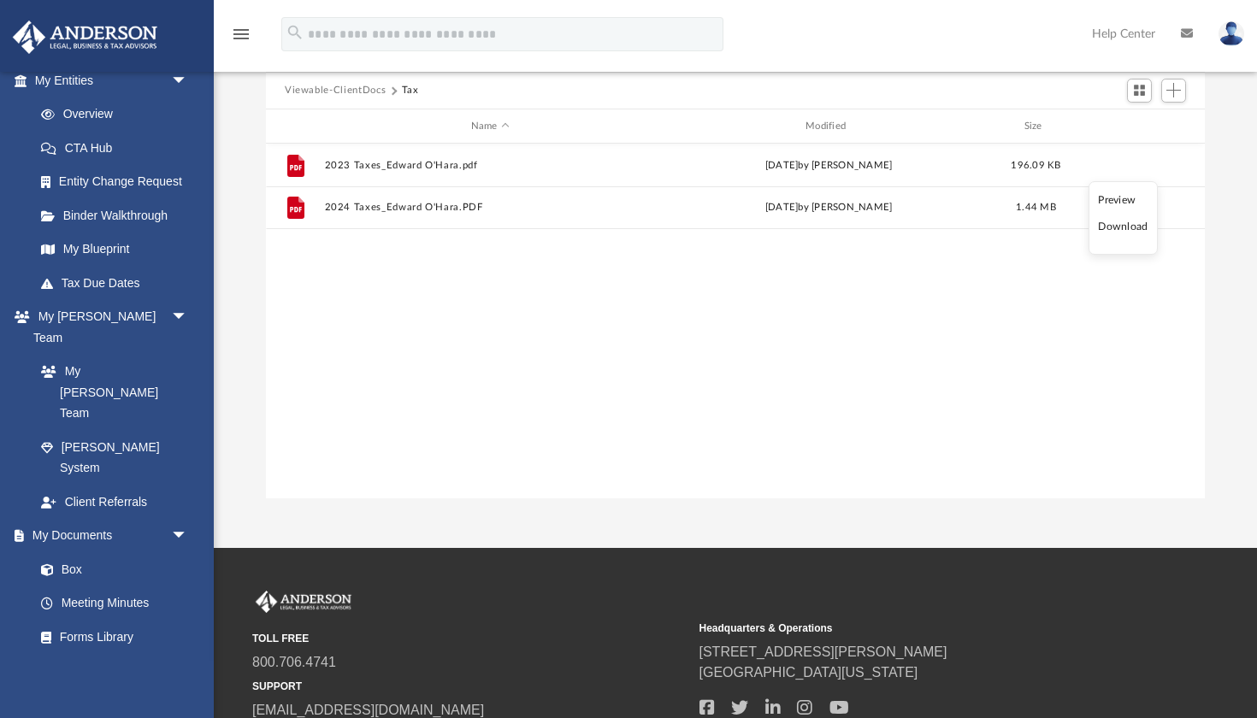
click at [933, 409] on div "File 2023 Taxes_Edward O'Hara.pdf [DATE] by [PERSON_NAME] 196.09 KB File 2024 T…" at bounding box center [735, 321] width 939 height 355
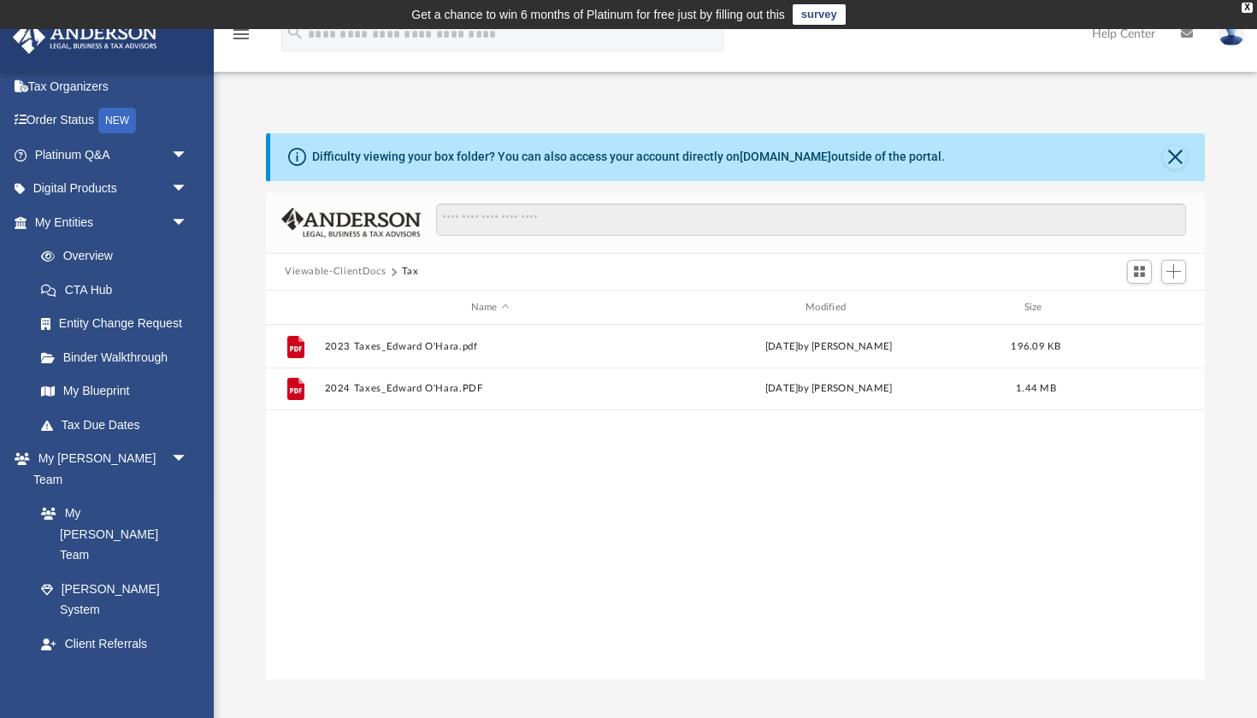
scroll to position [0, 0]
click at [118, 391] on link "My Blueprint" at bounding box center [119, 392] width 190 height 34
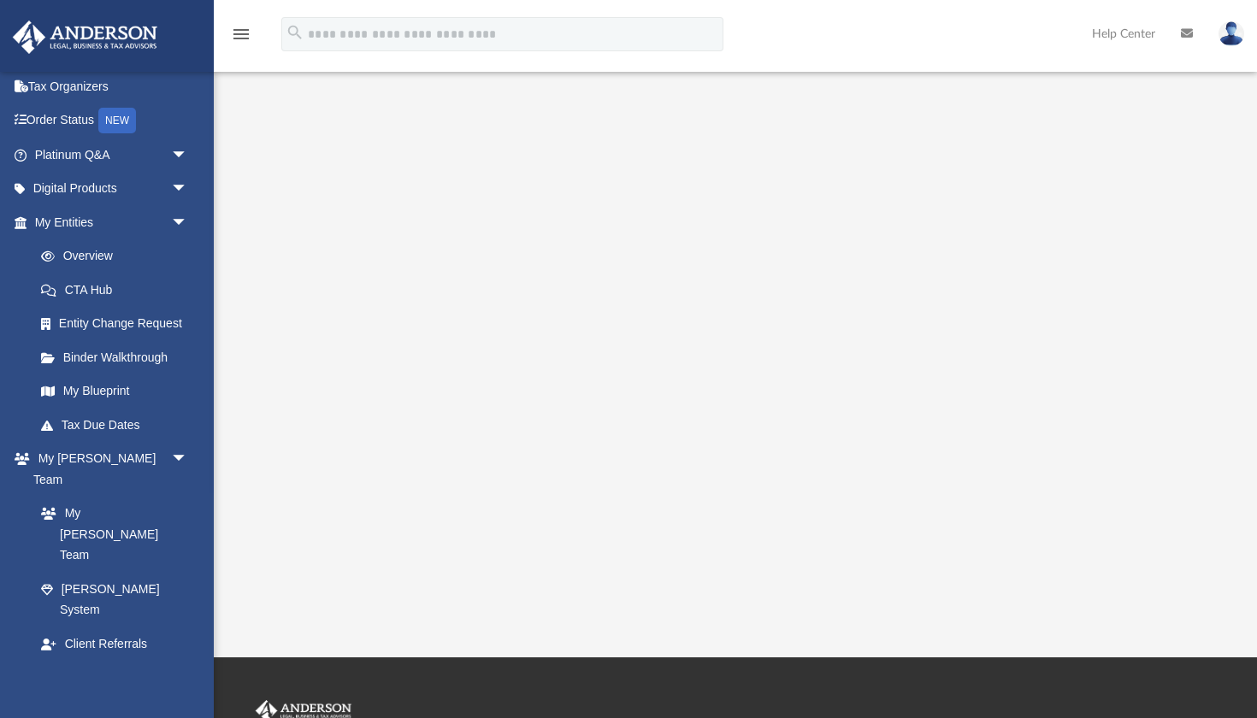
scroll to position [211, 0]
